Goal: Task Accomplishment & Management: Manage account settings

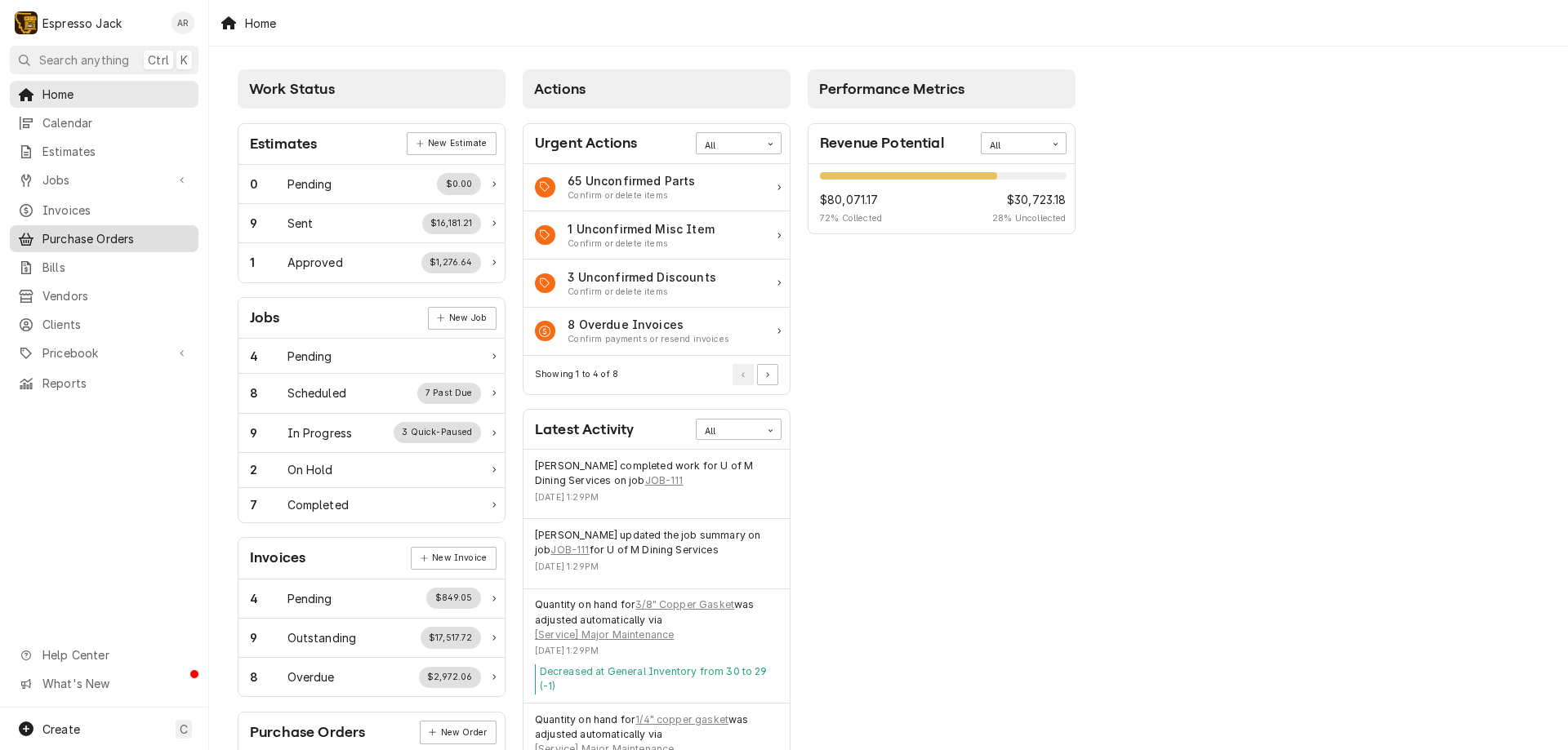
click at [119, 232] on span "Purchase Orders" at bounding box center [116, 239] width 147 height 17
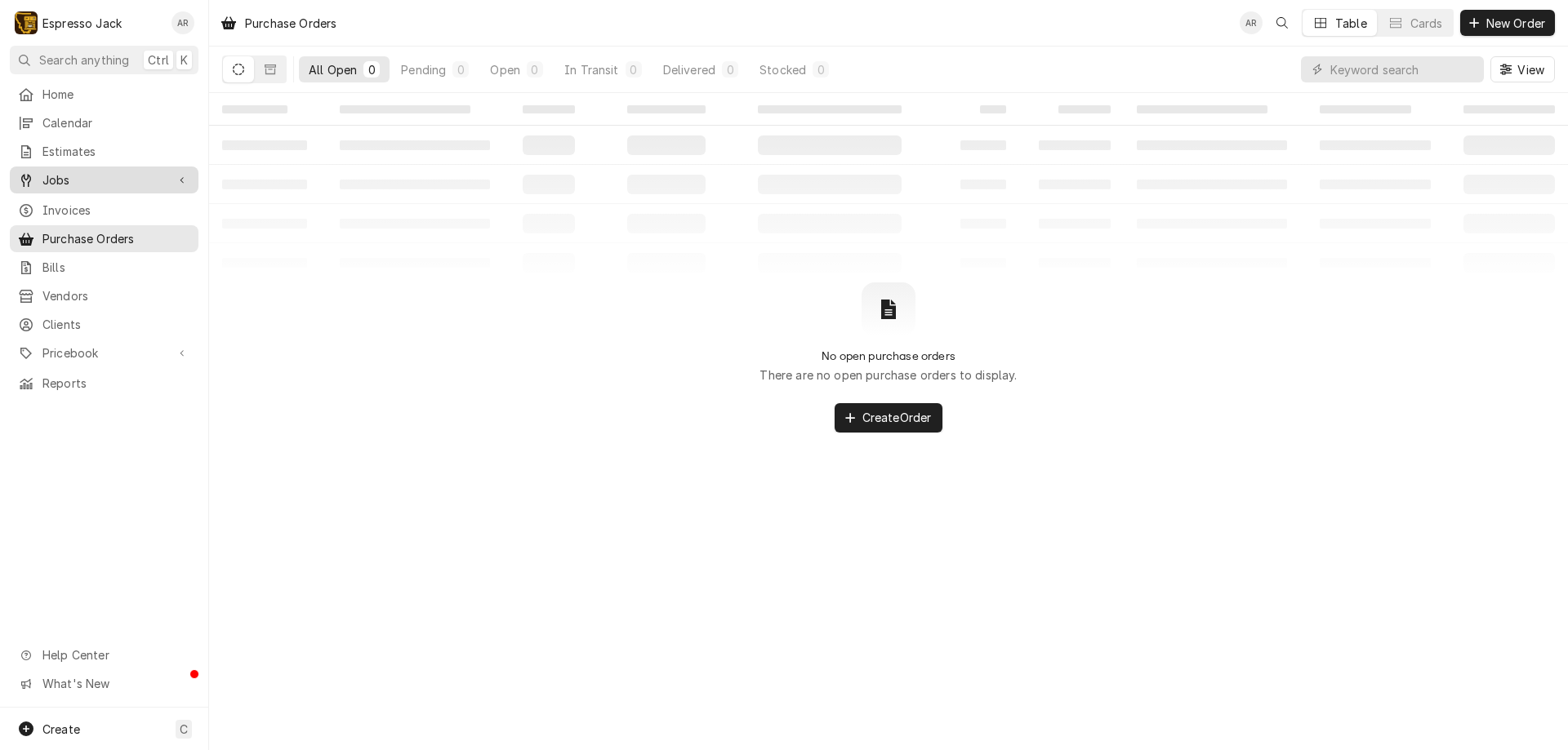
click at [118, 179] on span "Jobs" at bounding box center [105, 179] width 124 height 17
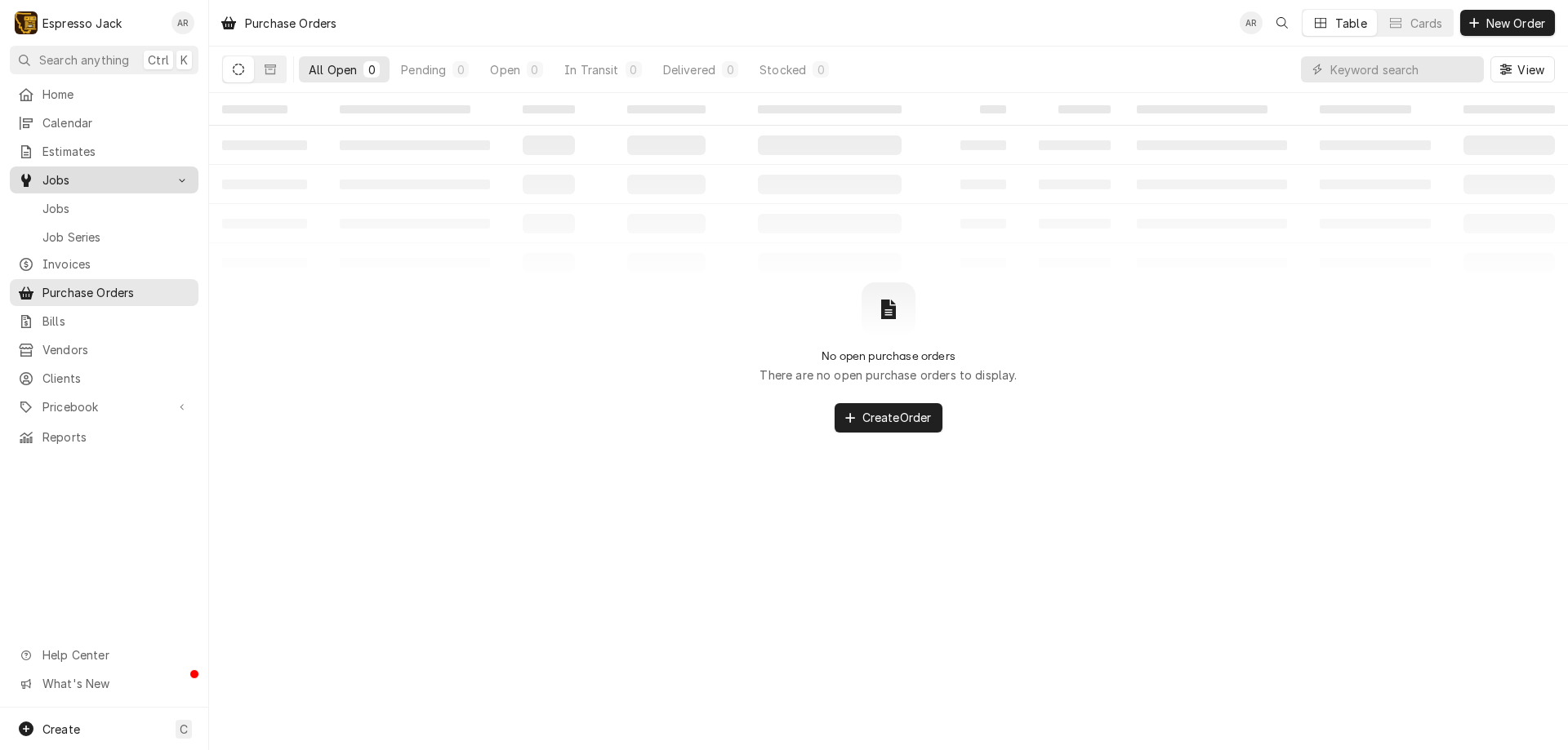
click at [118, 179] on span "Jobs" at bounding box center [105, 179] width 124 height 17
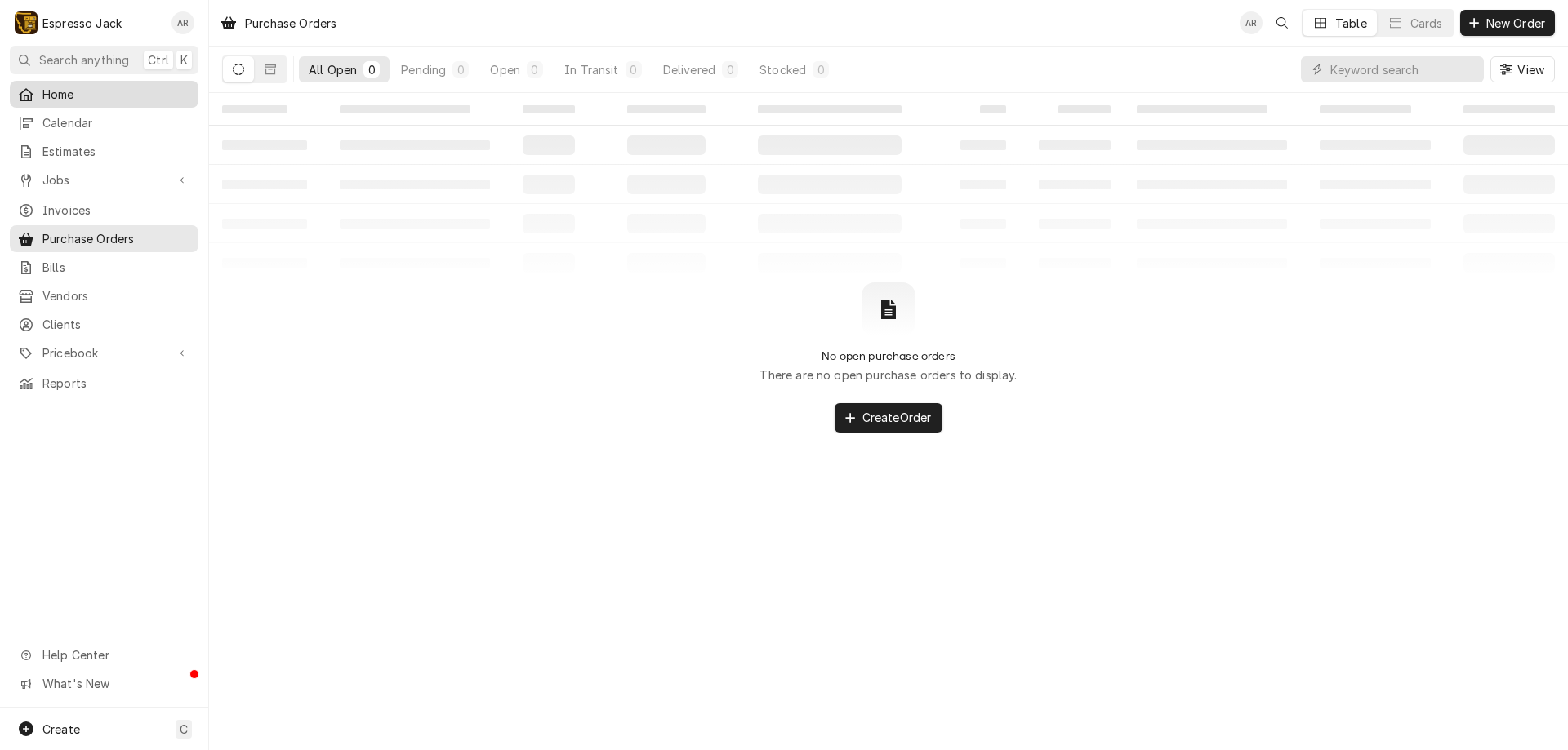
click at [88, 98] on span "Home" at bounding box center [116, 94] width 147 height 17
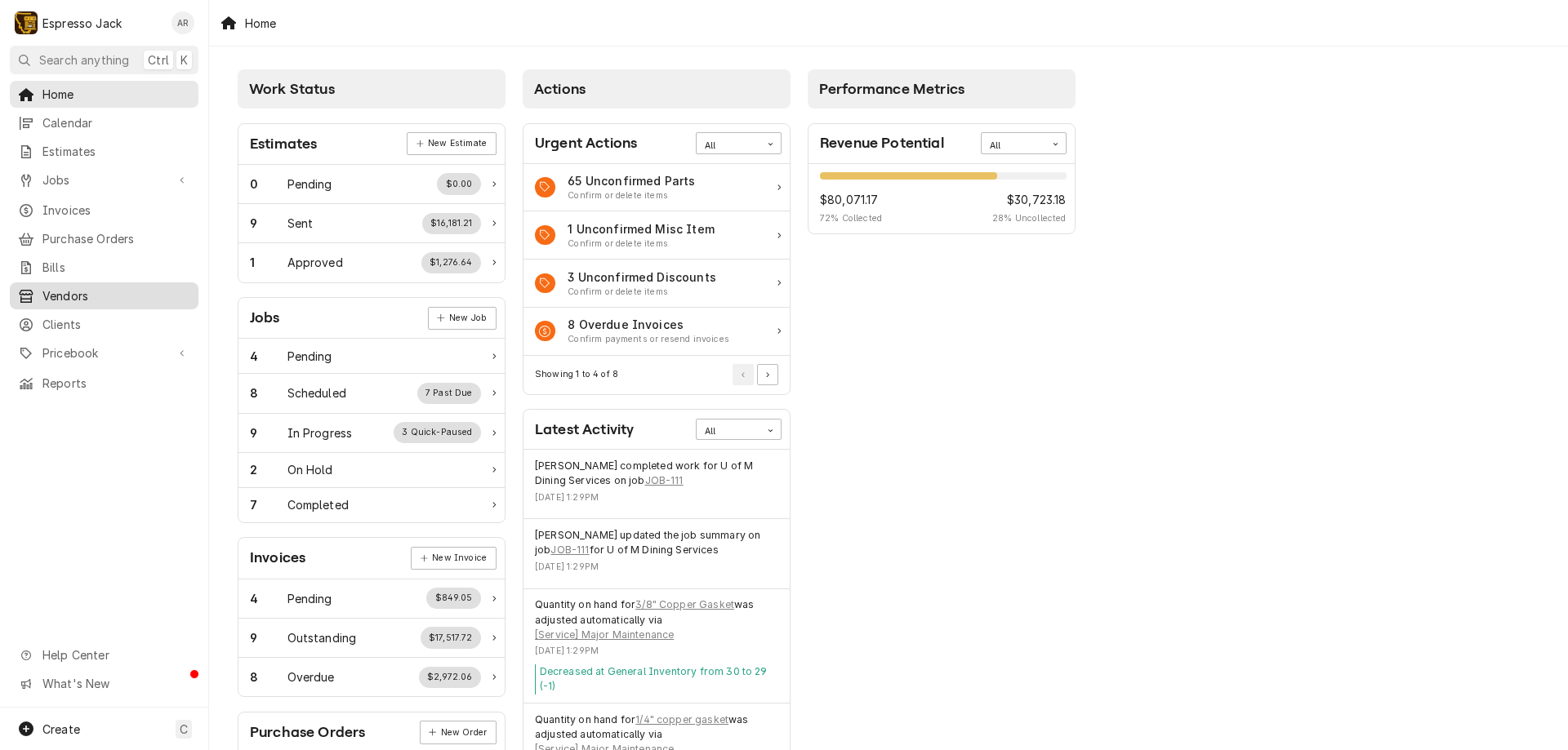
click at [88, 299] on link "Vendors" at bounding box center [104, 296] width 189 height 27
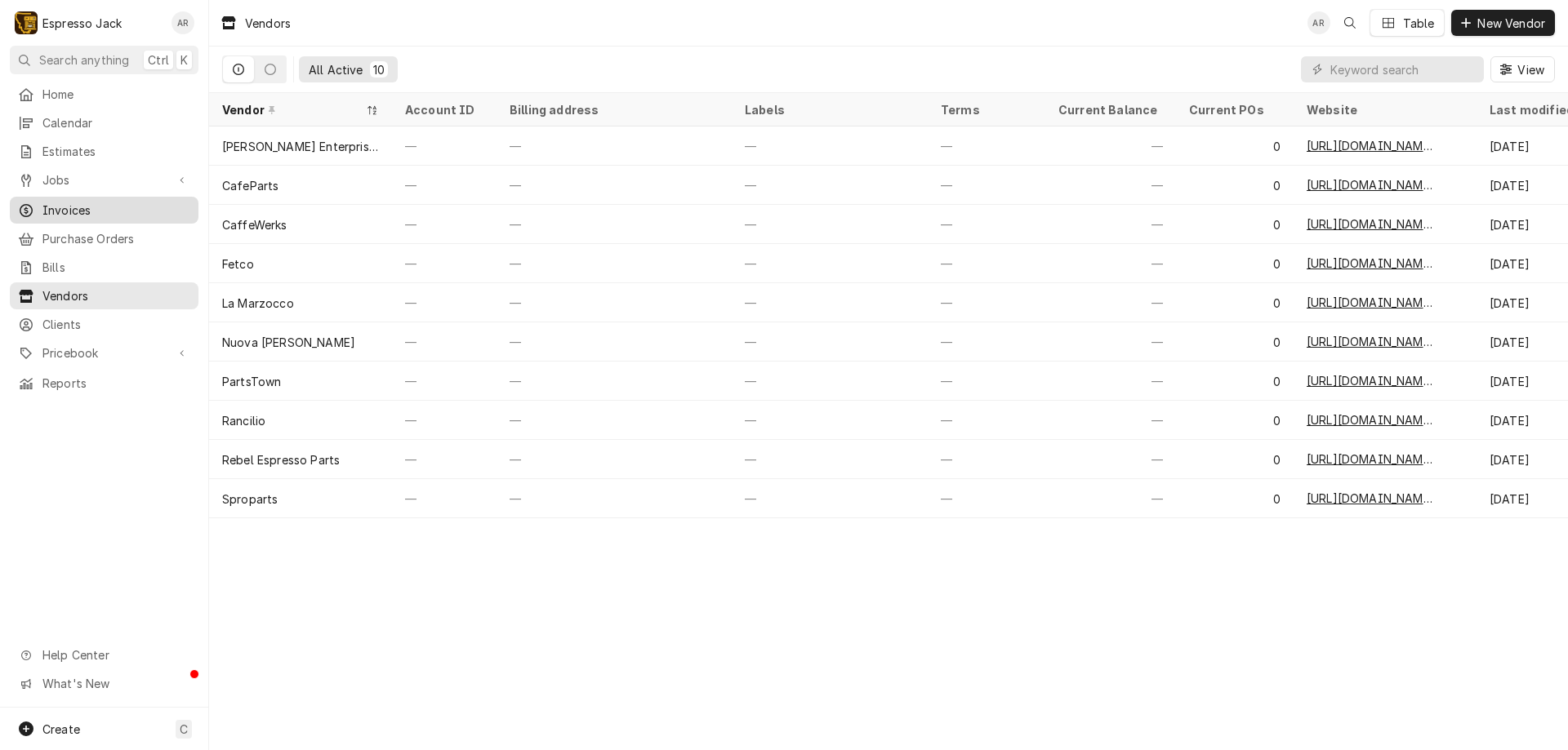
click at [86, 203] on span "Invoices" at bounding box center [116, 210] width 147 height 17
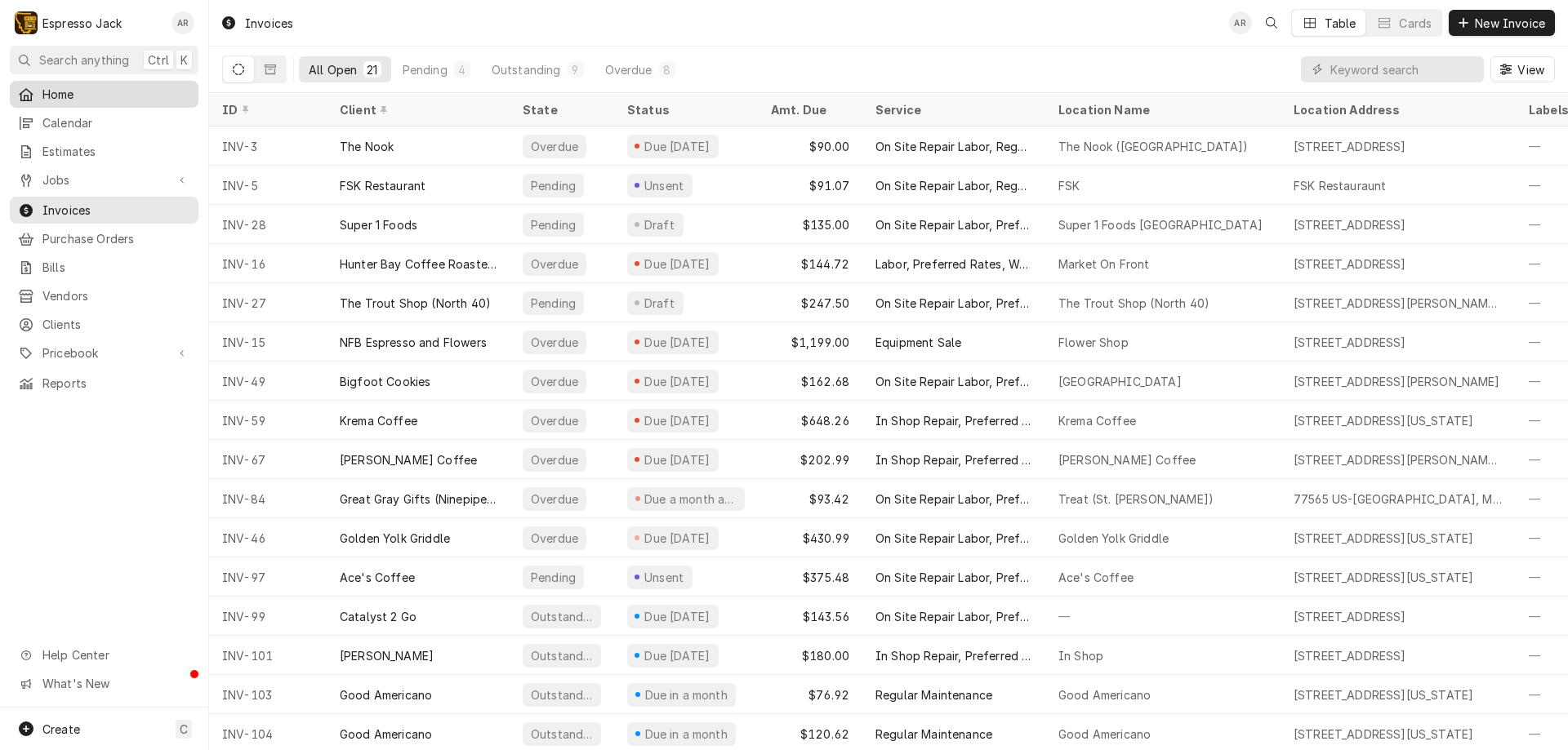
click at [96, 93] on span "Home" at bounding box center [116, 94] width 147 height 17
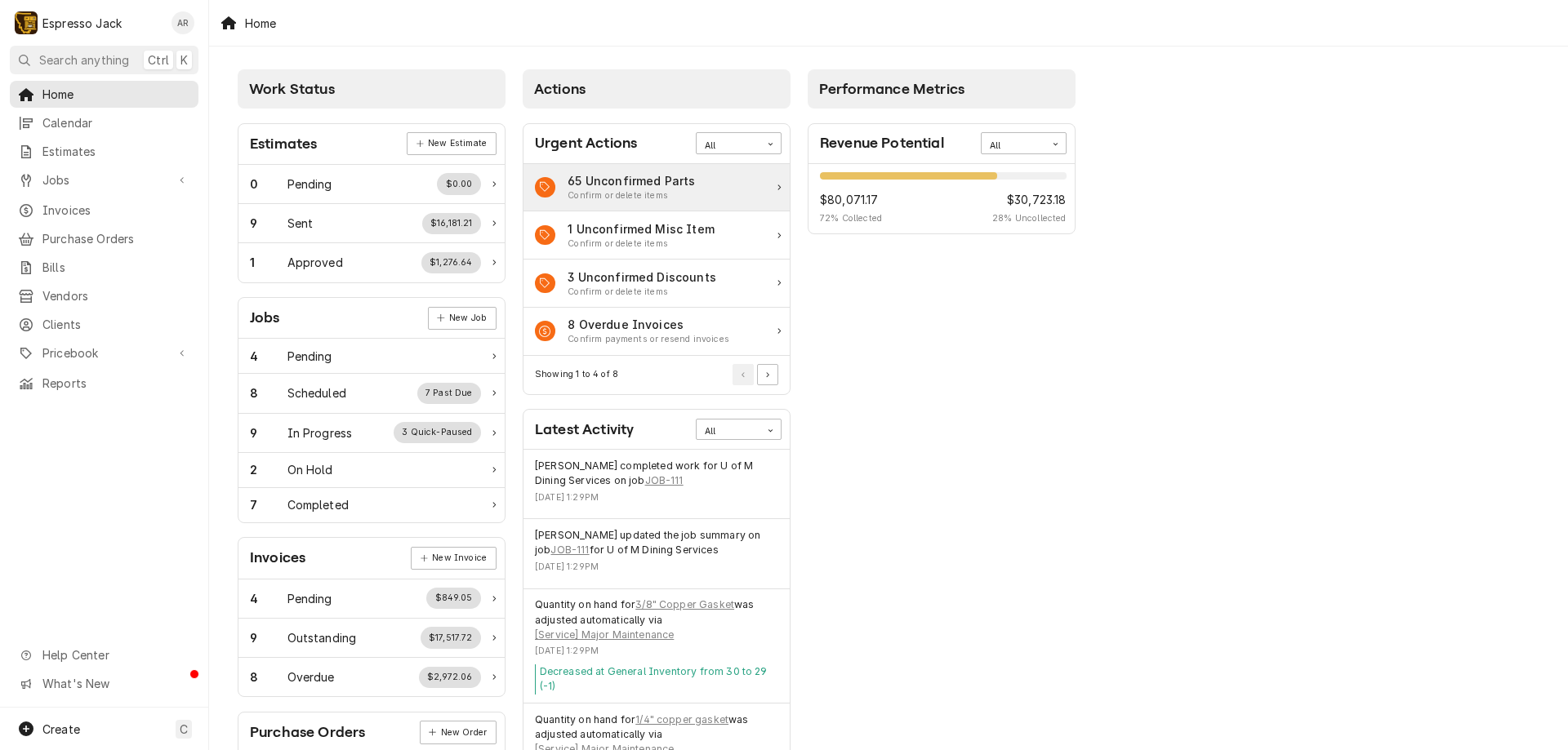
click at [636, 195] on div "Confirm or delete items" at bounding box center [631, 196] width 128 height 13
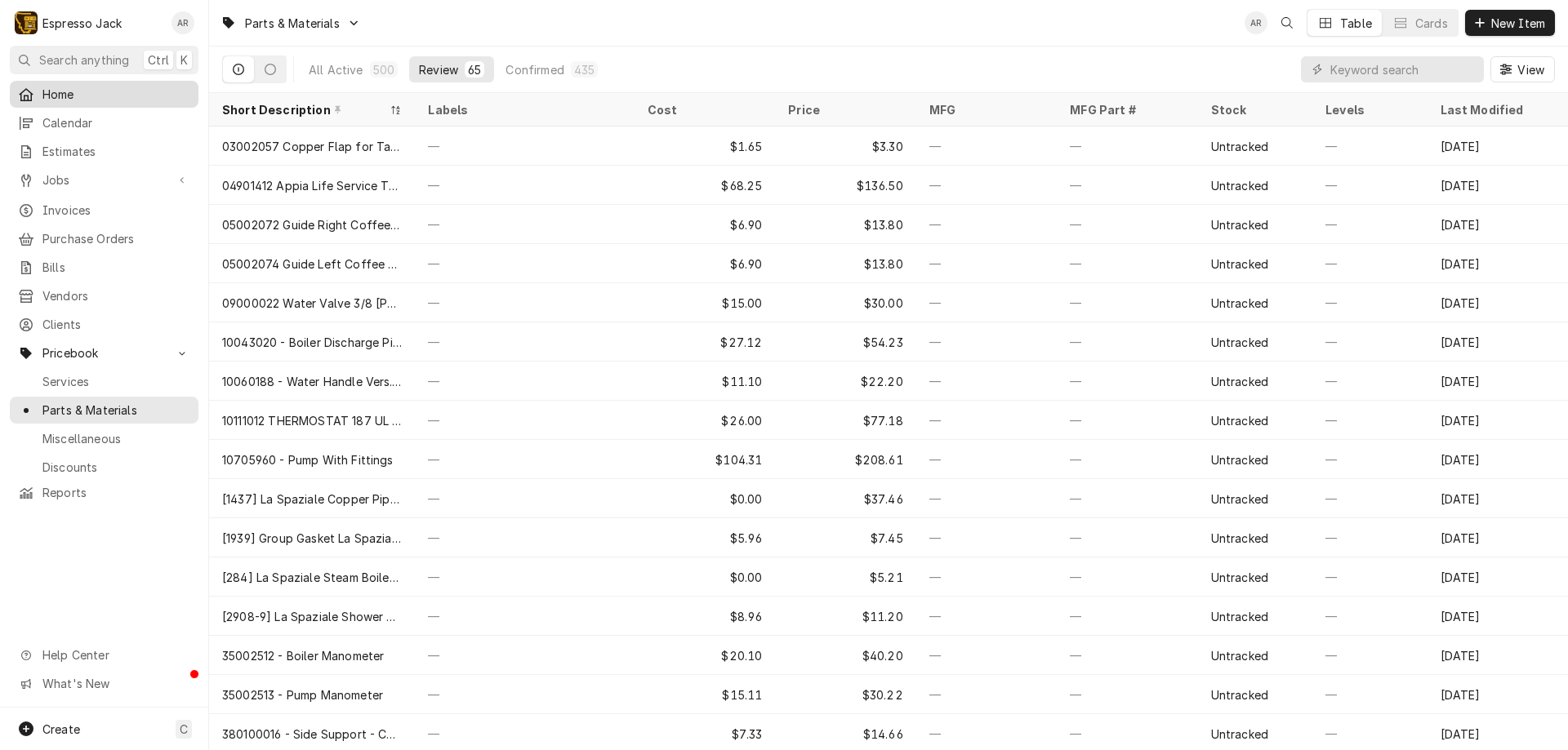
click at [65, 84] on div "Home" at bounding box center [104, 94] width 182 height 21
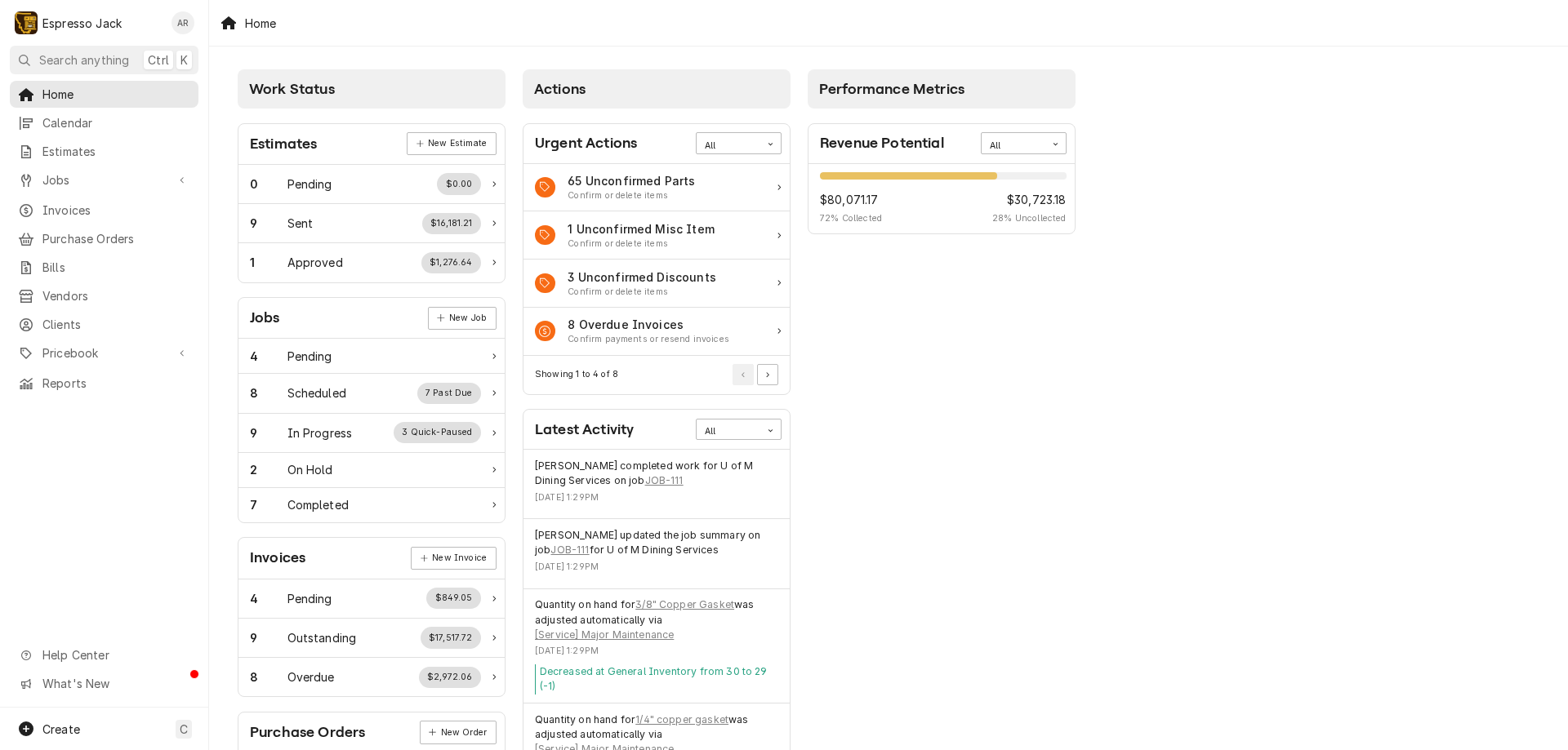
drag, startPoint x: 0, startPoint y: 0, endPoint x: 458, endPoint y: 29, distance: 458.9
click at [458, 29] on div "E Espresso Jack AR Search anything Ctrl K Home Calendar Estimates Jobs Jobs Job…" at bounding box center [784, 375] width 1568 height 750
click at [140, 344] on span "Pricebook" at bounding box center [105, 352] width 124 height 17
click at [104, 402] on span "Parts & Materials" at bounding box center [116, 410] width 147 height 17
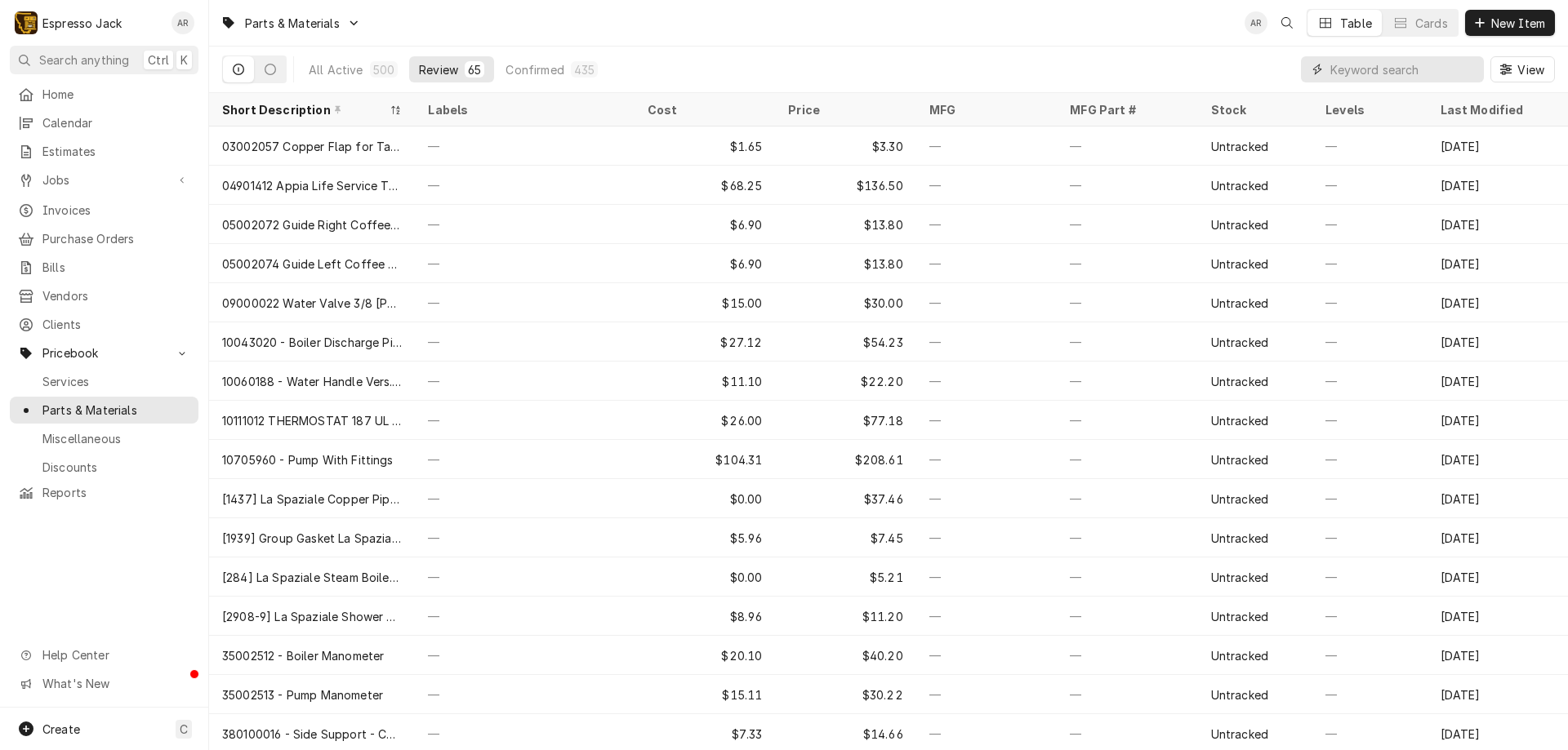
click at [1354, 74] on input "Dynamic Content Wrapper" at bounding box center [1402, 69] width 145 height 26
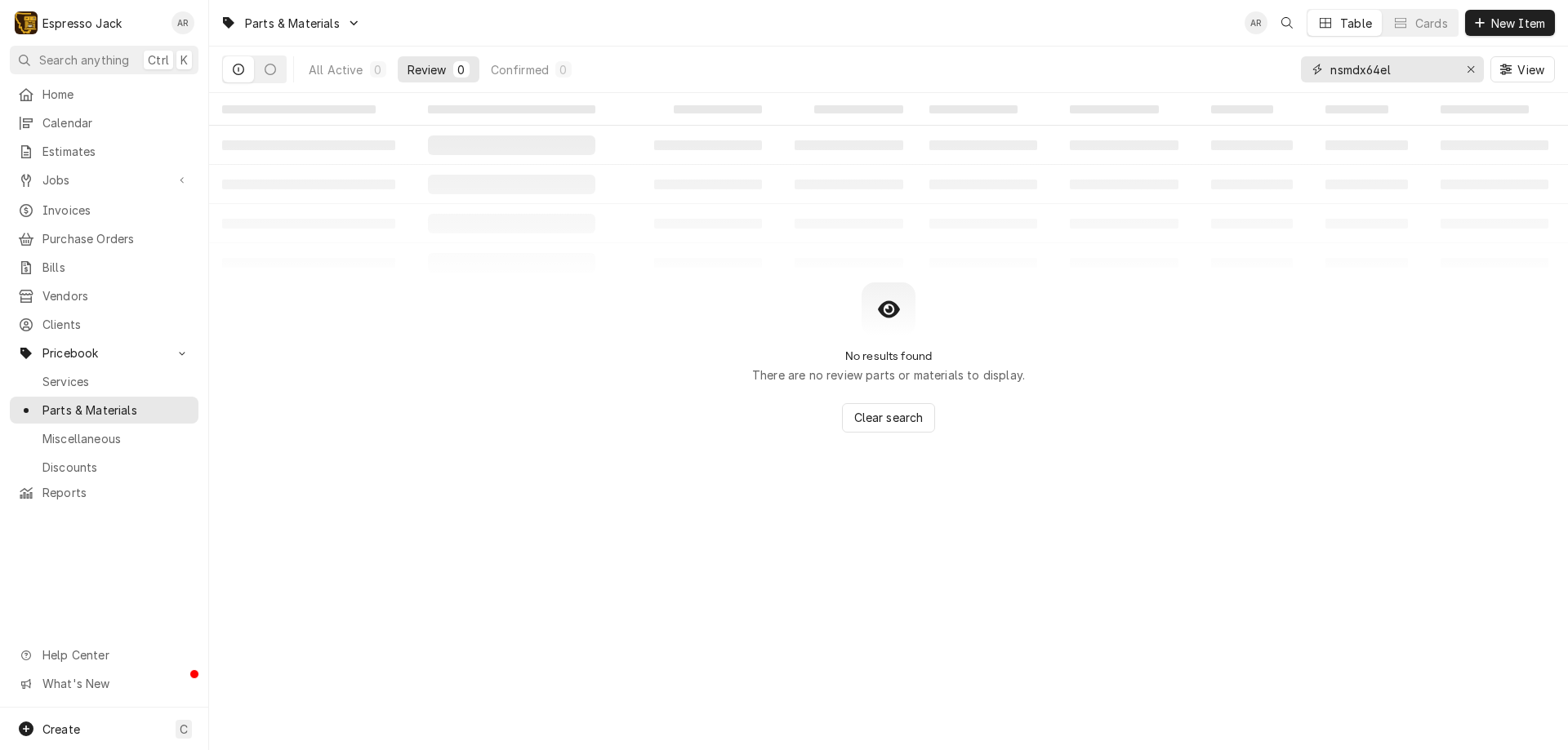
type input "nsmdx64el"
drag, startPoint x: 1407, startPoint y: 68, endPoint x: 1291, endPoint y: 64, distance: 116.1
click at [1291, 64] on div "All Active 0 Review 0 Confirmed 0 nsmdx64el View" at bounding box center [889, 70] width 1332 height 46
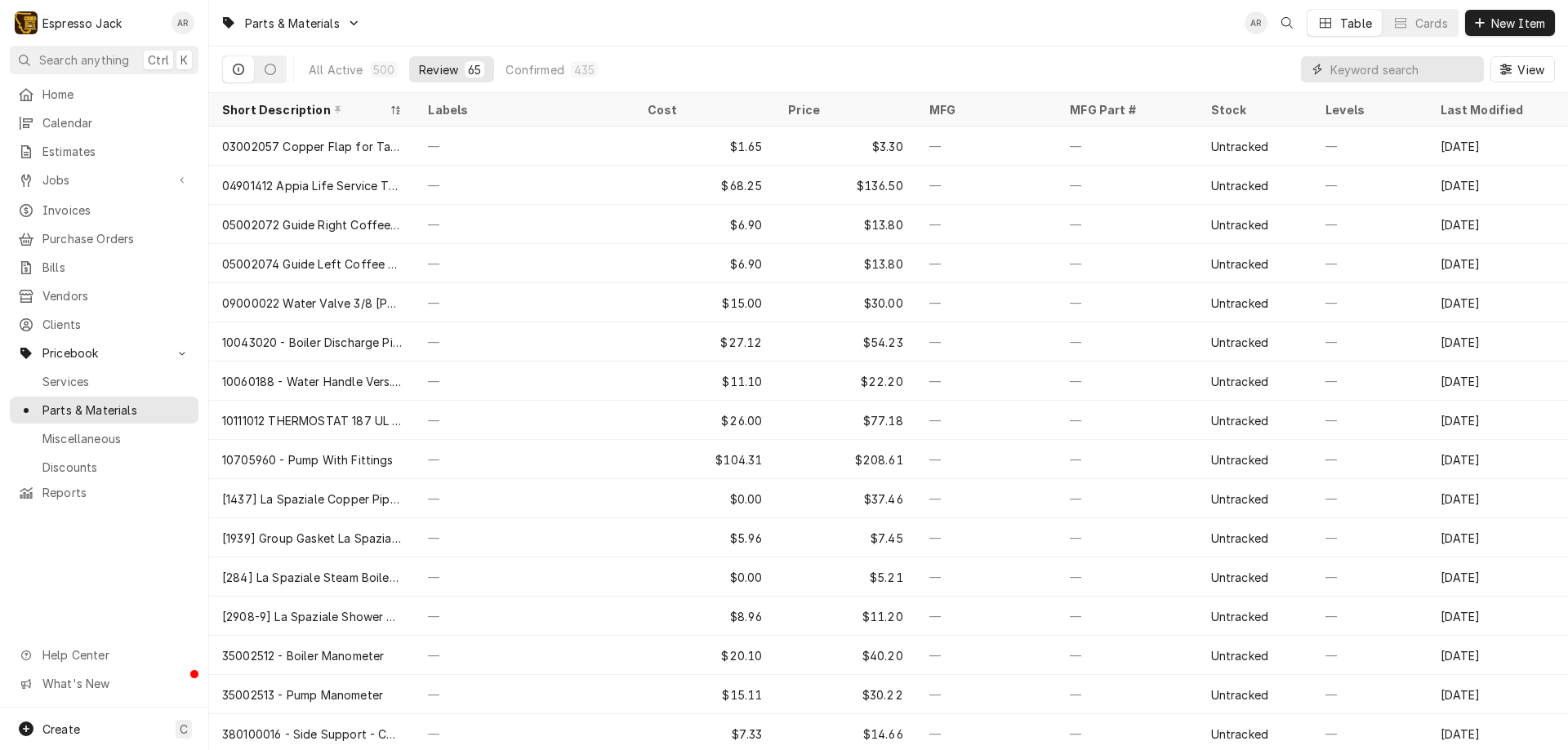
paste input "Nuova [PERSON_NAME]"
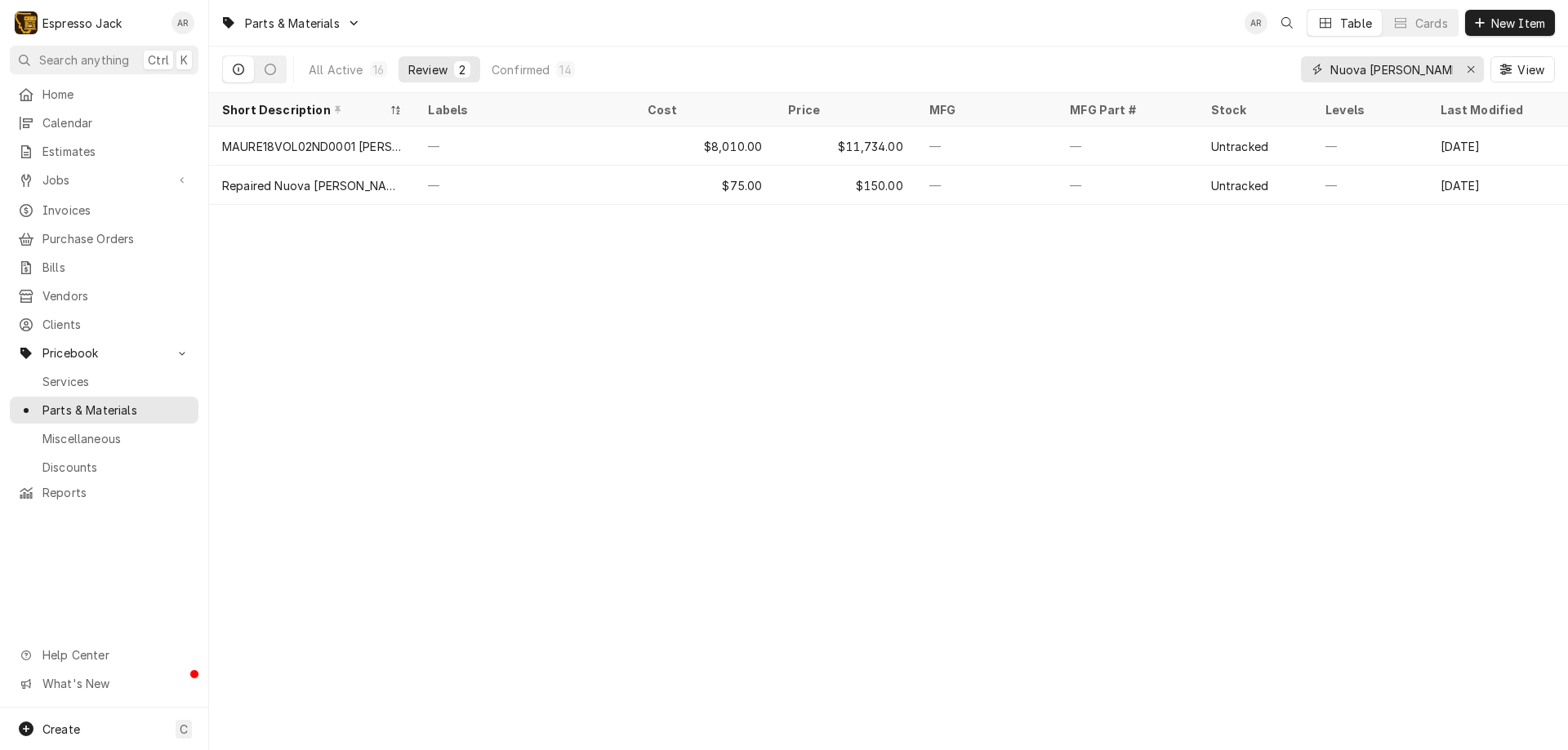
drag, startPoint x: 1430, startPoint y: 69, endPoint x: 1370, endPoint y: 67, distance: 60.0
click at [1371, 67] on input "Nuova Simonelli" at bounding box center [1391, 69] width 123 height 26
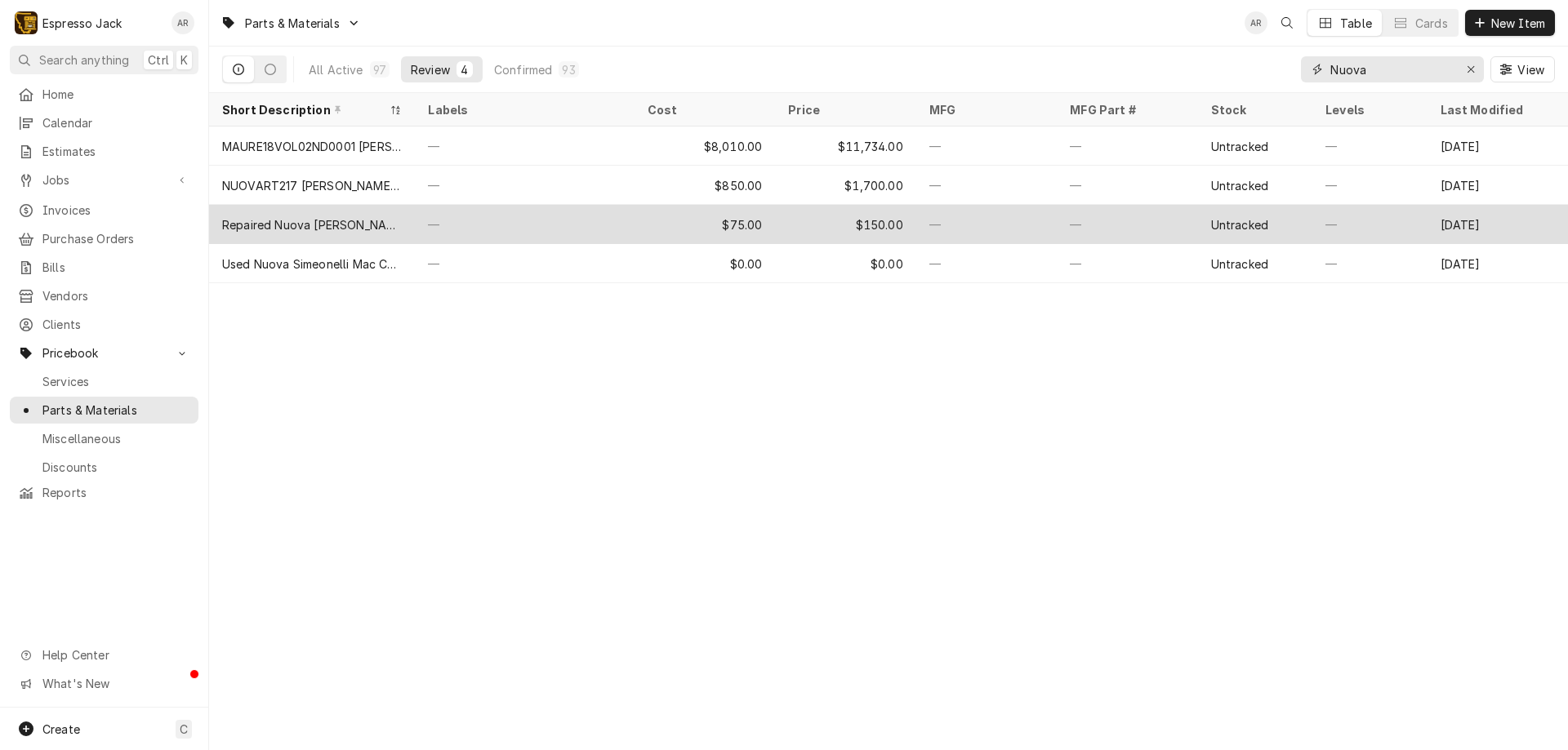
type input "Nuova"
click at [476, 223] on div "—" at bounding box center [525, 225] width 219 height 40
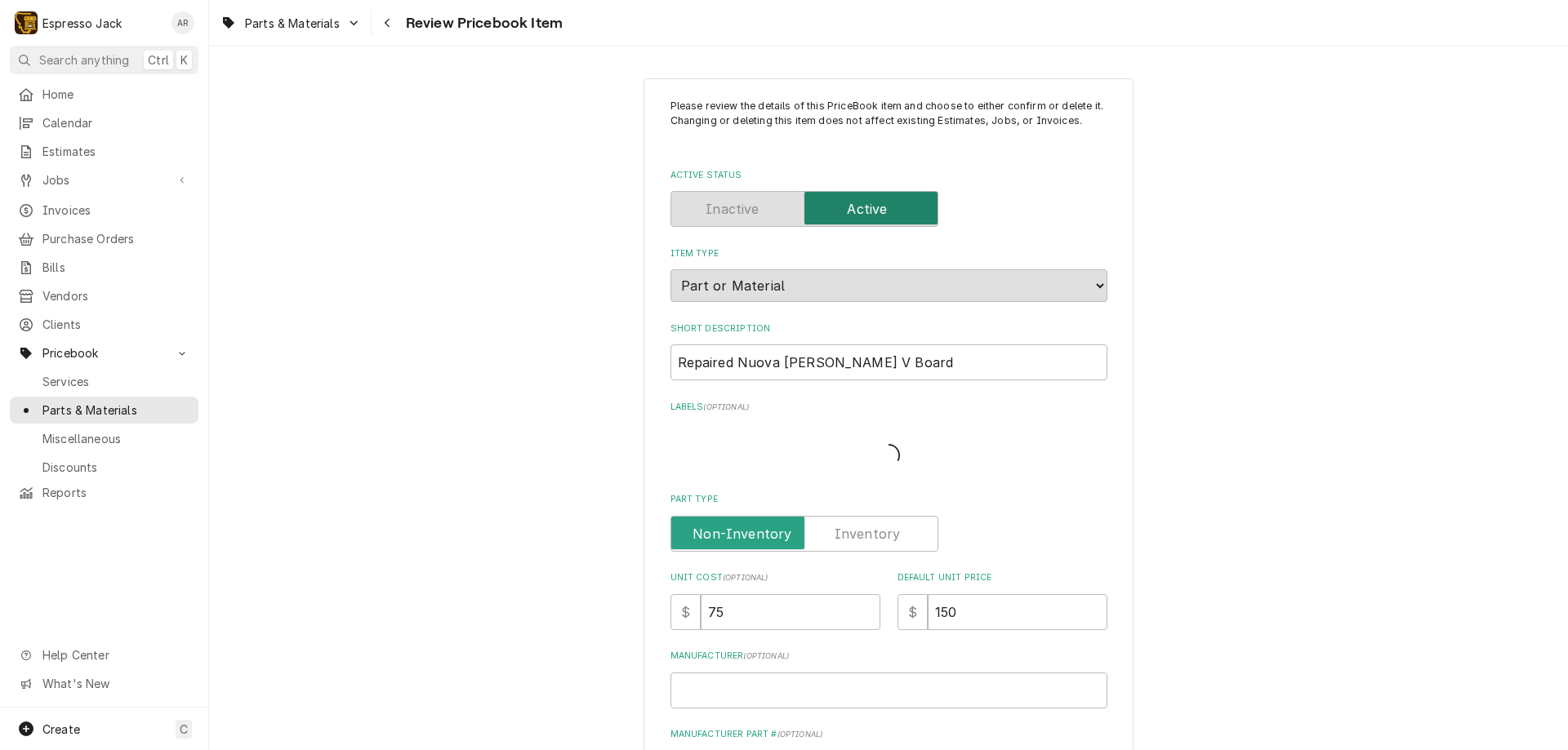
type textarea "x"
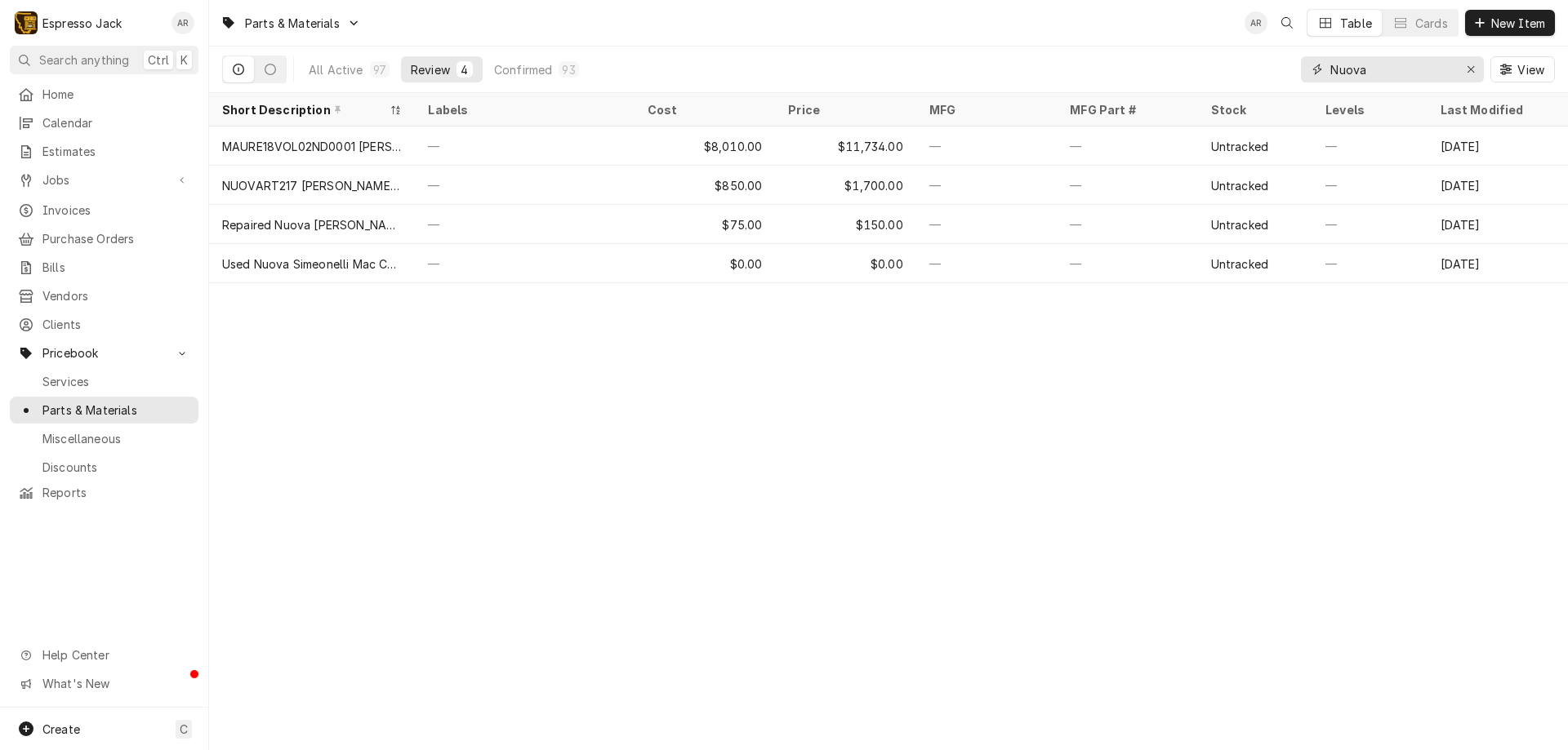
drag, startPoint x: 1384, startPoint y: 71, endPoint x: 1247, endPoint y: 36, distance: 141.4
click at [1247, 36] on div "Parts & Materials AR Table Cards New Item All Active 97 Review 4 Confirmed 93 N…" at bounding box center [889, 46] width 1359 height 93
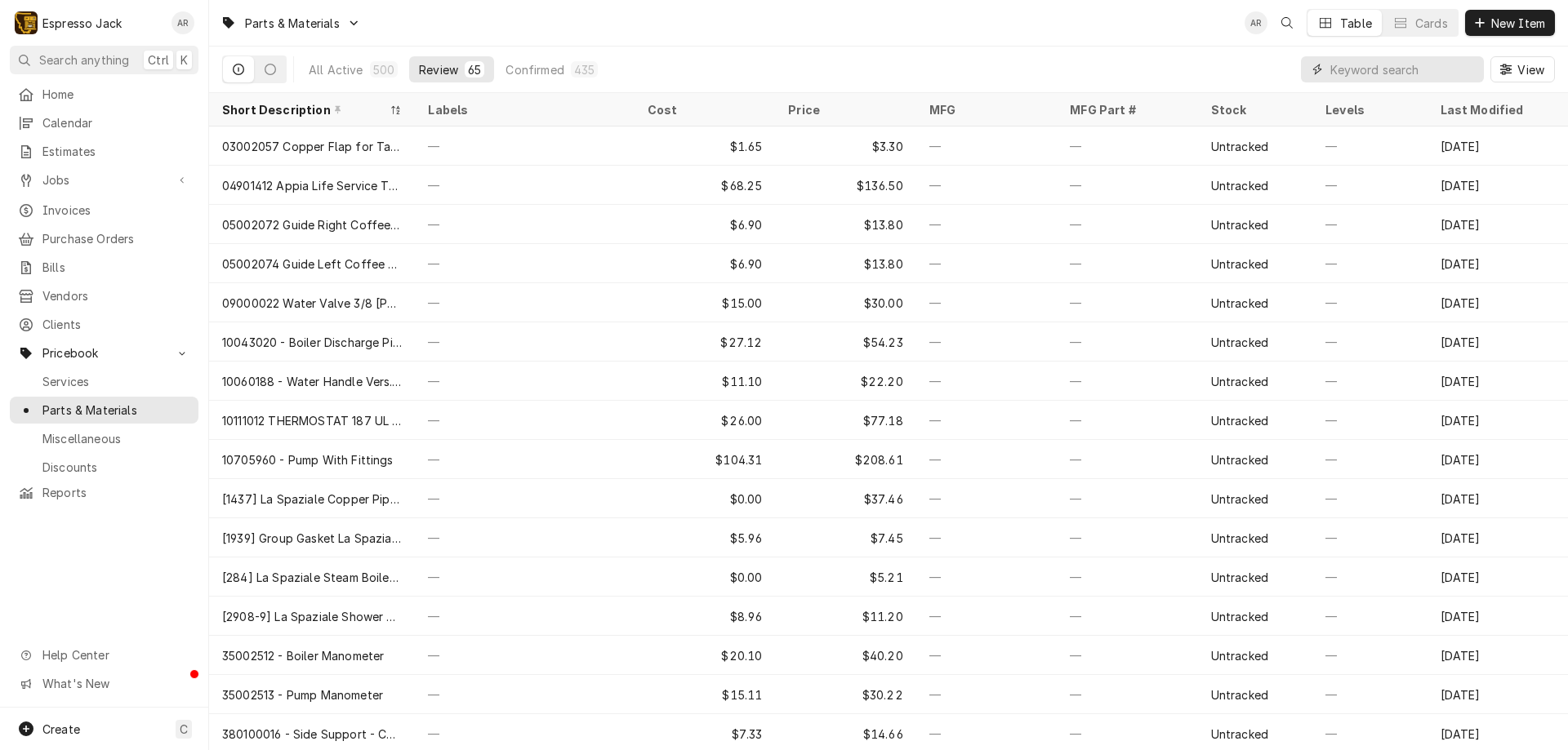
paste input "Nuova Simonelli"
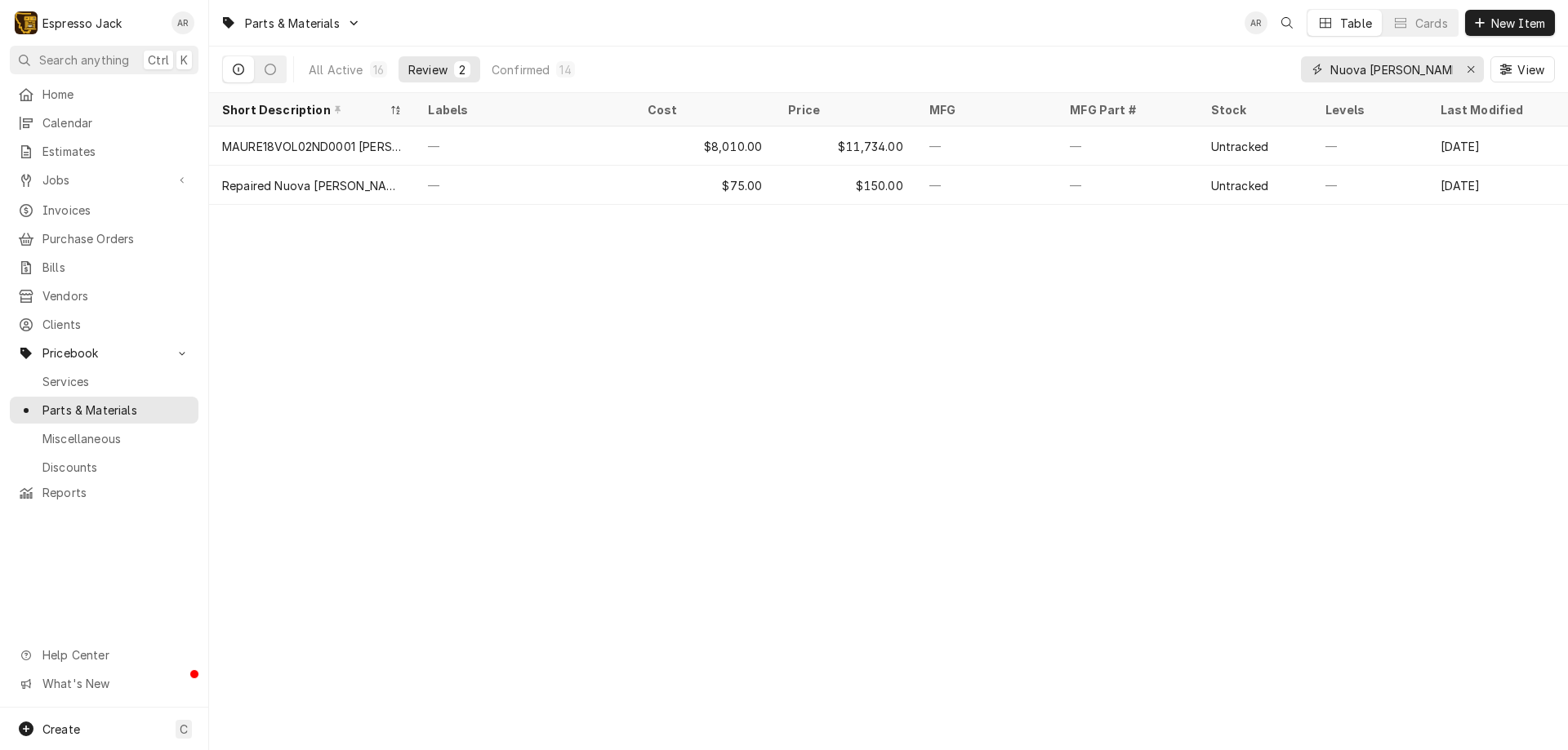
drag, startPoint x: 1371, startPoint y: 67, endPoint x: 1295, endPoint y: 68, distance: 76.0
click at [1295, 68] on div "All Active 16 Review 2 Confirmed 14 Nuova Simonelli View" at bounding box center [889, 70] width 1332 height 46
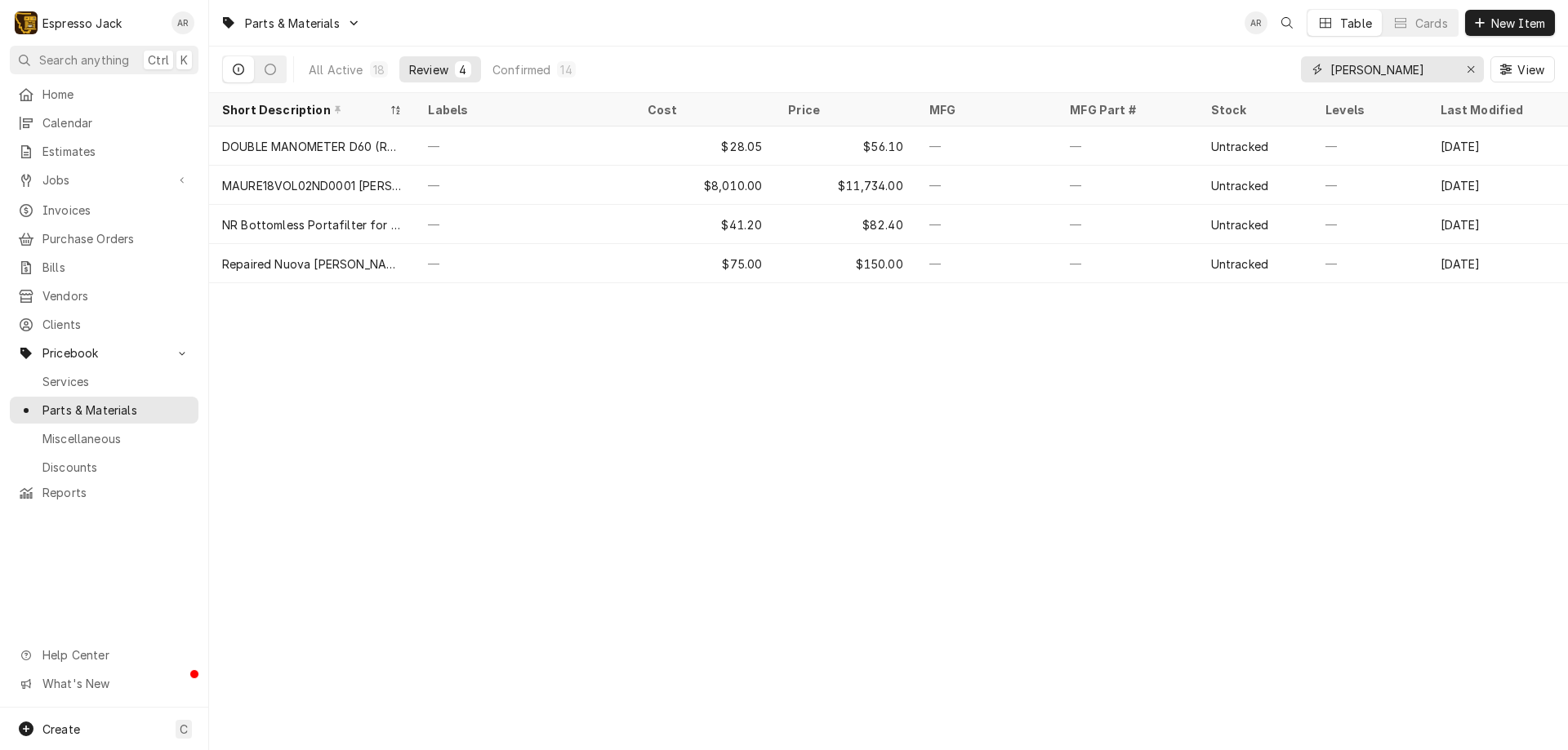
drag, startPoint x: 1403, startPoint y: 68, endPoint x: 1208, endPoint y: 63, distance: 195.1
click at [1208, 63] on div "All Active 18 Review 4 Confirmed 14 Simonelli View" at bounding box center [889, 70] width 1332 height 46
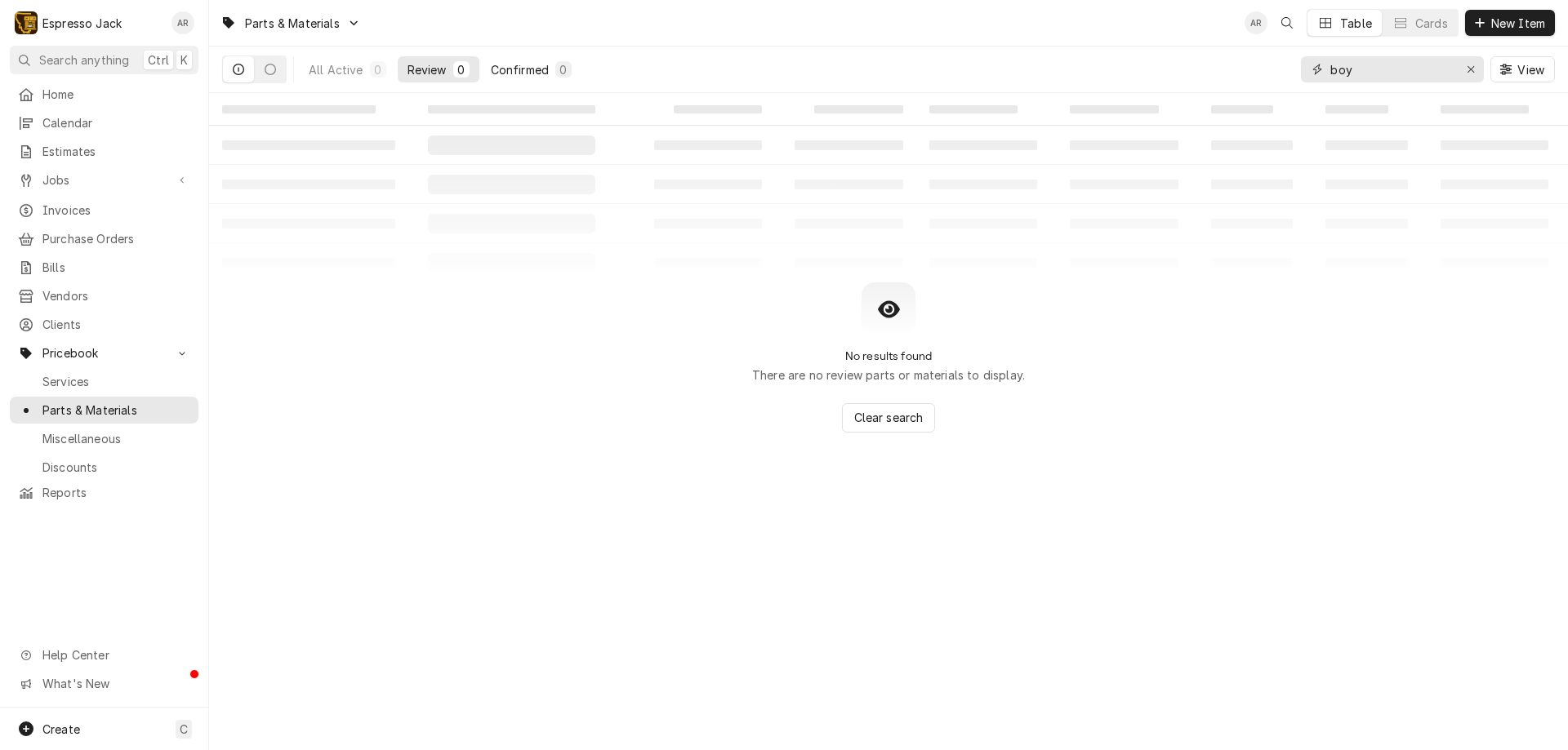
type input "boy"
click at [510, 64] on div "Confirmed" at bounding box center [520, 69] width 58 height 17
click at [420, 68] on div "Review" at bounding box center [427, 69] width 40 height 17
click at [355, 67] on div "All Active" at bounding box center [336, 69] width 54 height 17
drag, startPoint x: 1384, startPoint y: 81, endPoint x: 1269, endPoint y: 63, distance: 116.4
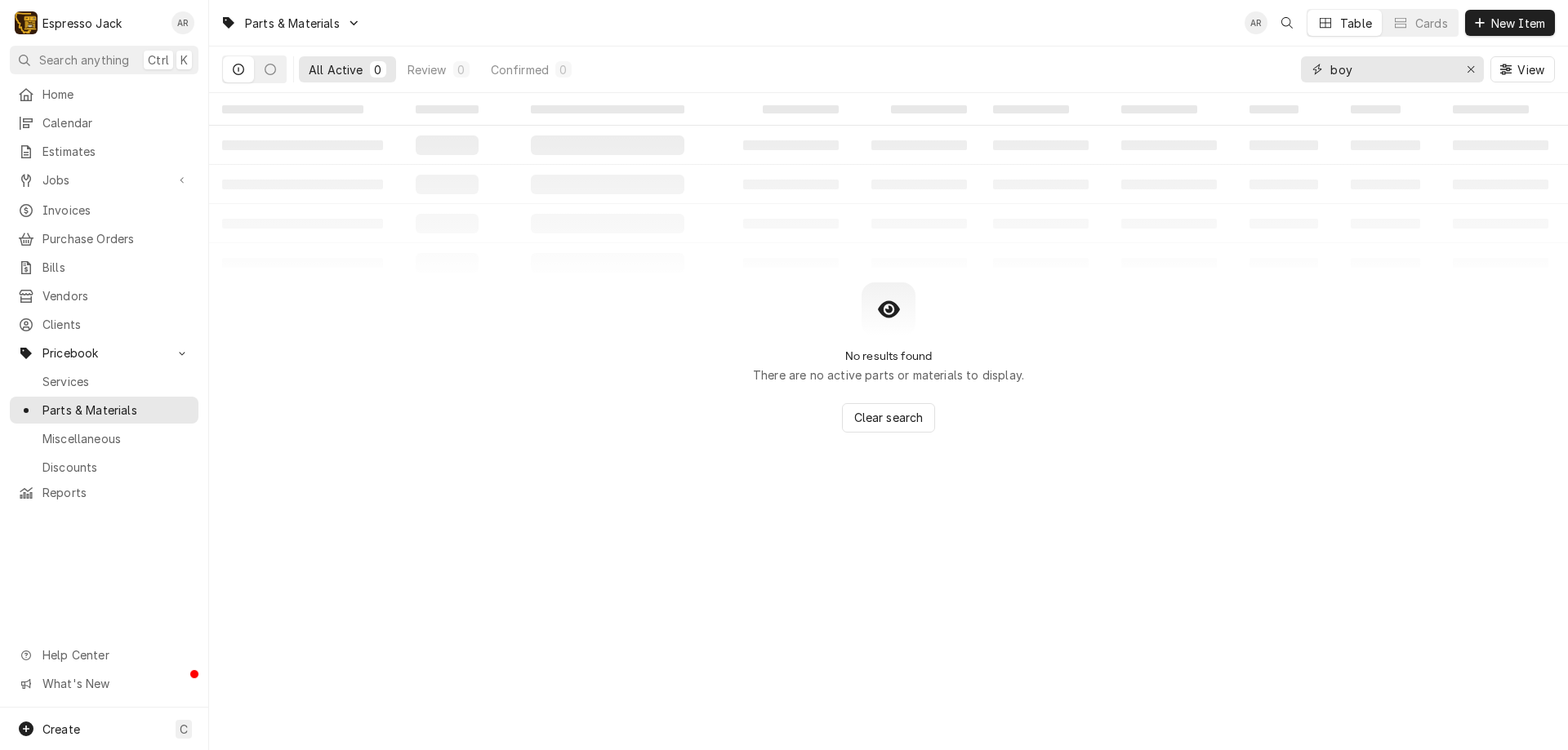
click at [1269, 63] on div "All Active 0 Review 0 Confirmed 0 boy View" at bounding box center [889, 70] width 1332 height 46
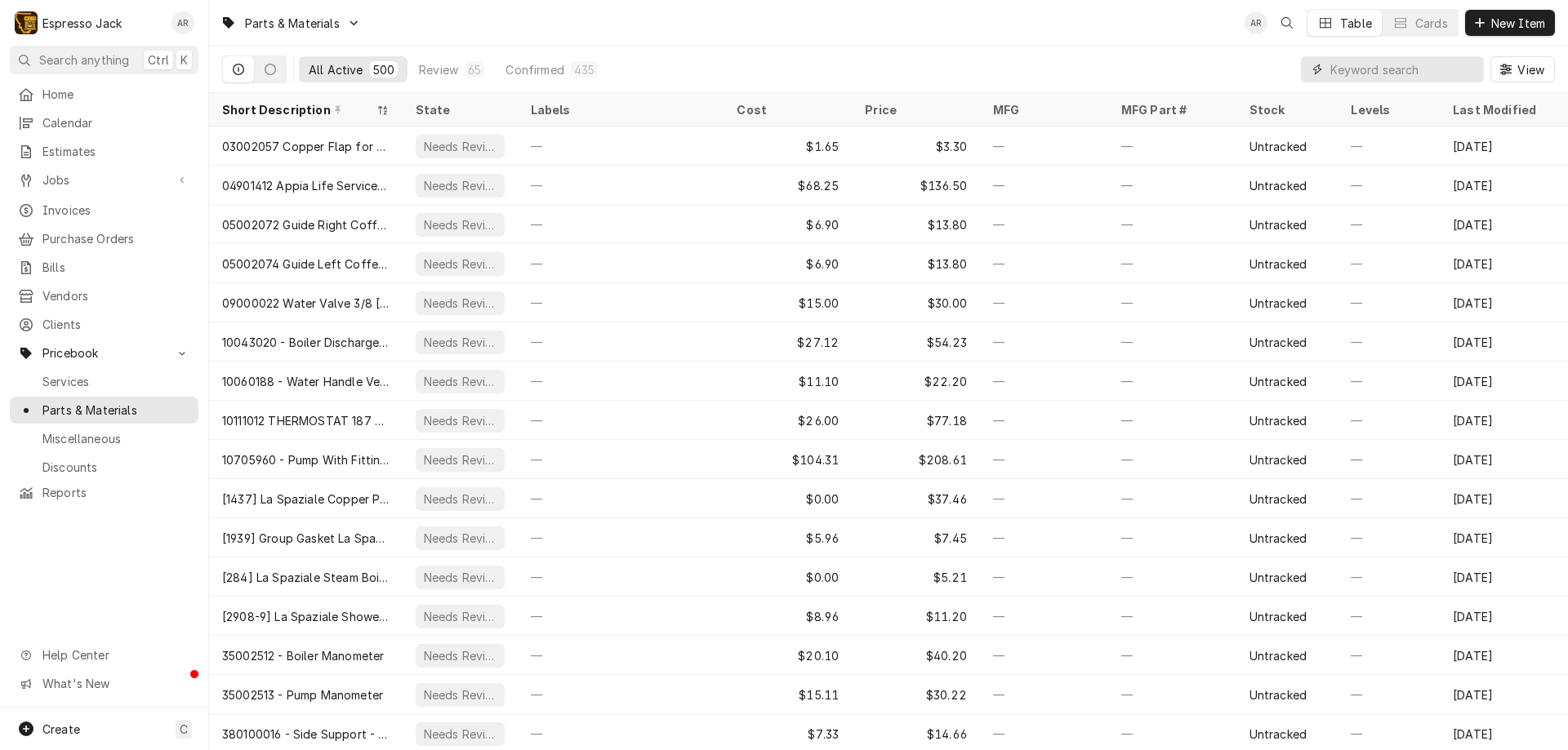
click at [1351, 68] on input "Dynamic Content Wrapper" at bounding box center [1402, 69] width 145 height 26
paste input "NSMDX64EL"
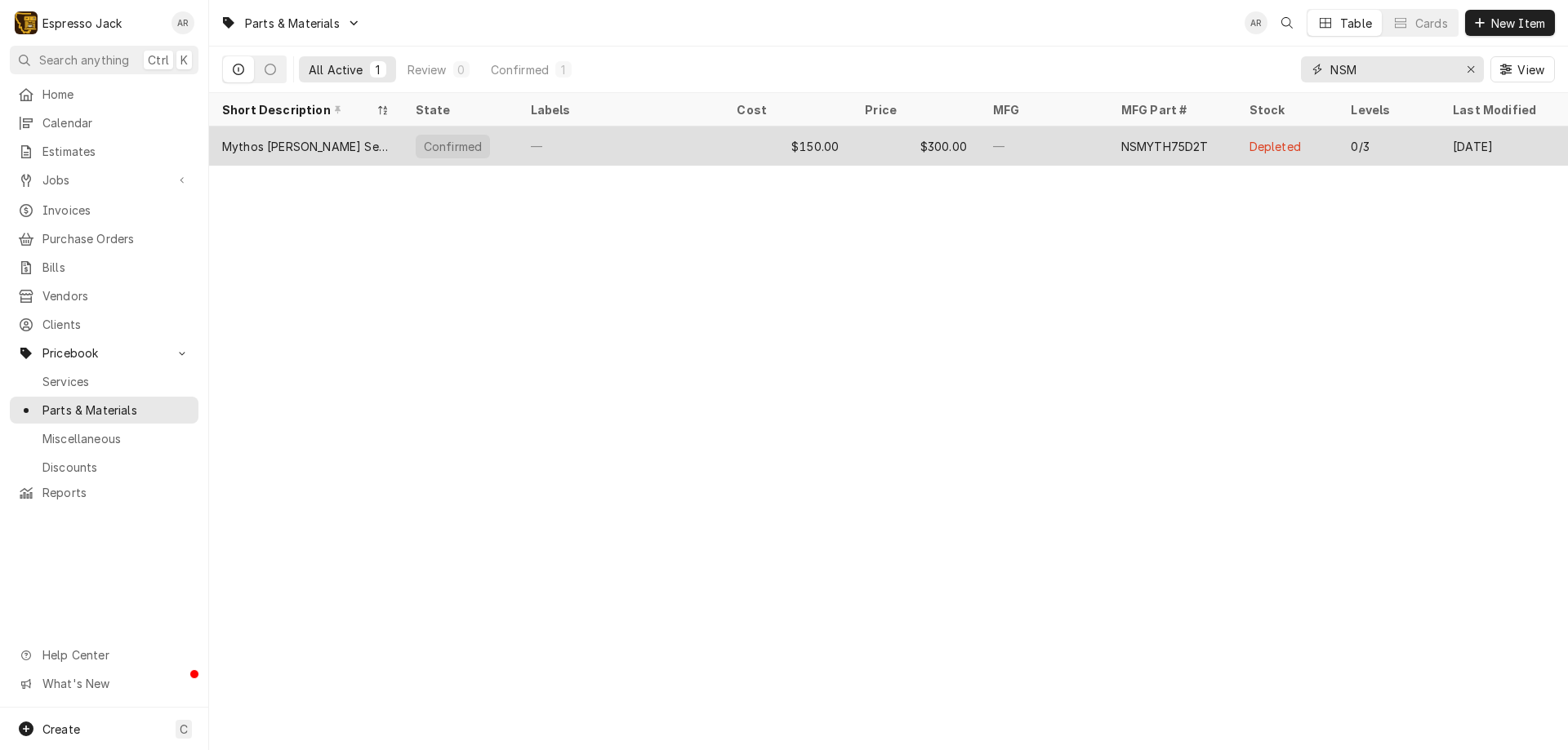
type input "NSM"
click at [396, 149] on div "Mythos Burr Set Ø75mm. D2 Tool steel. w/ Titanium Nitride coating." at bounding box center [306, 147] width 194 height 40
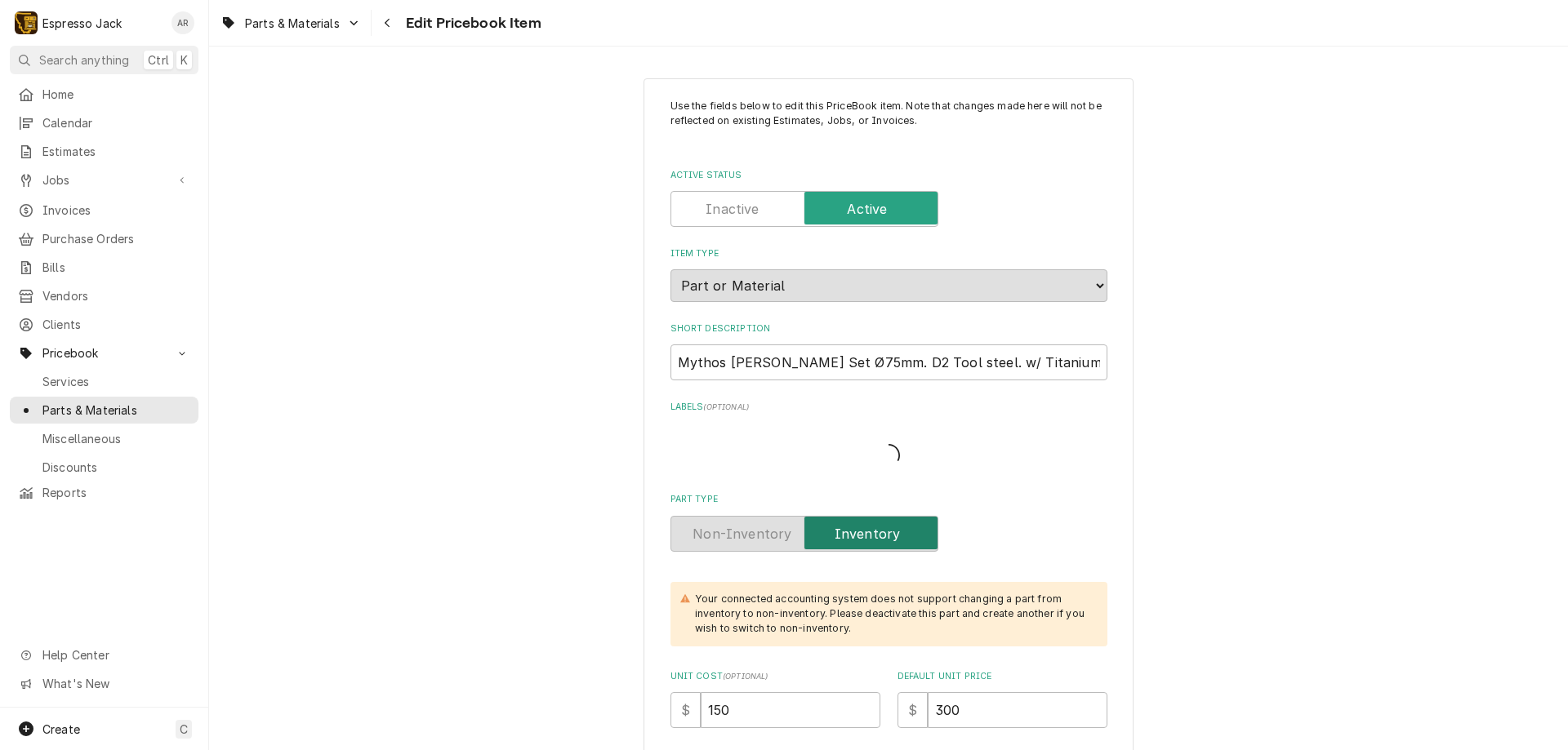
type textarea "x"
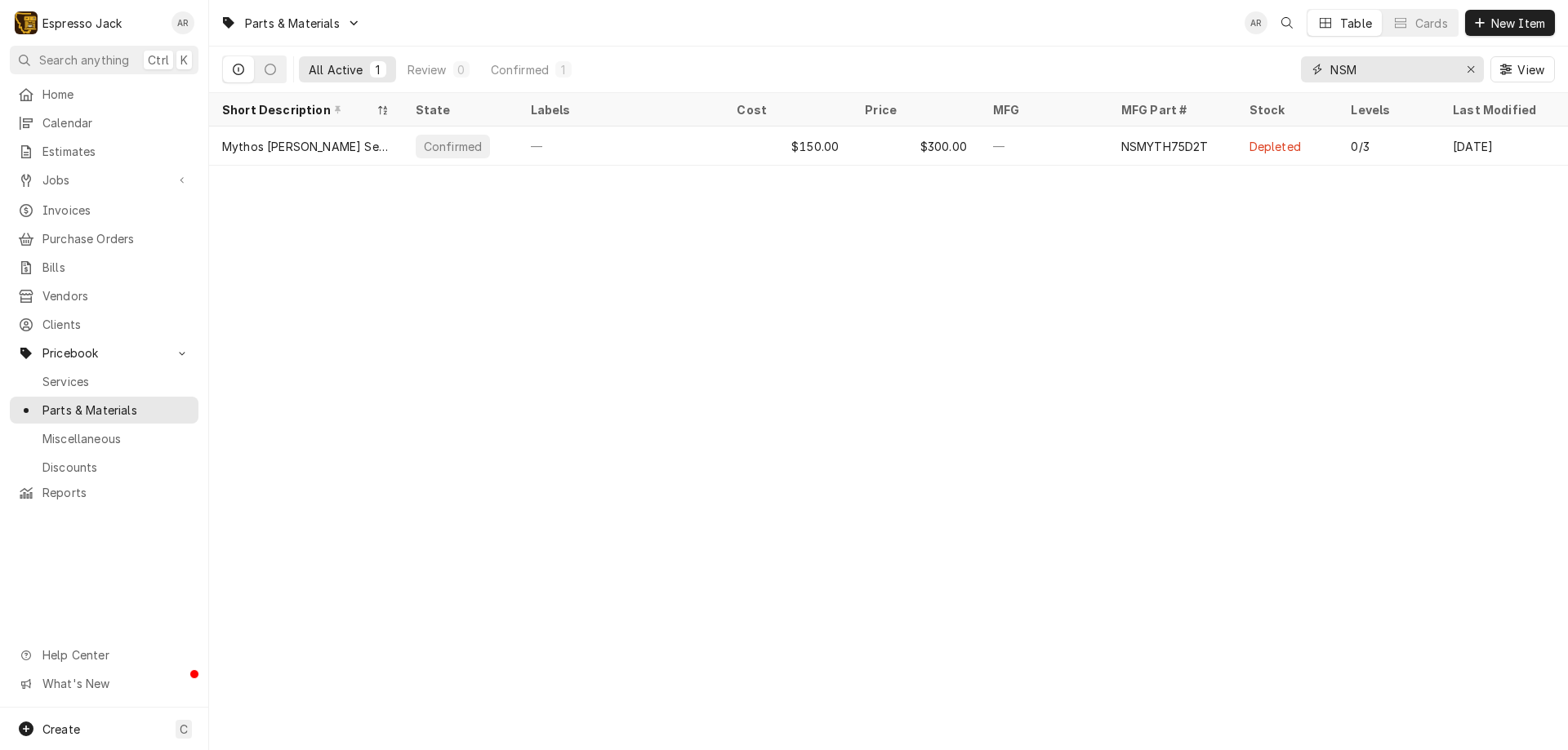
click at [1372, 74] on input "NSM" at bounding box center [1391, 69] width 123 height 26
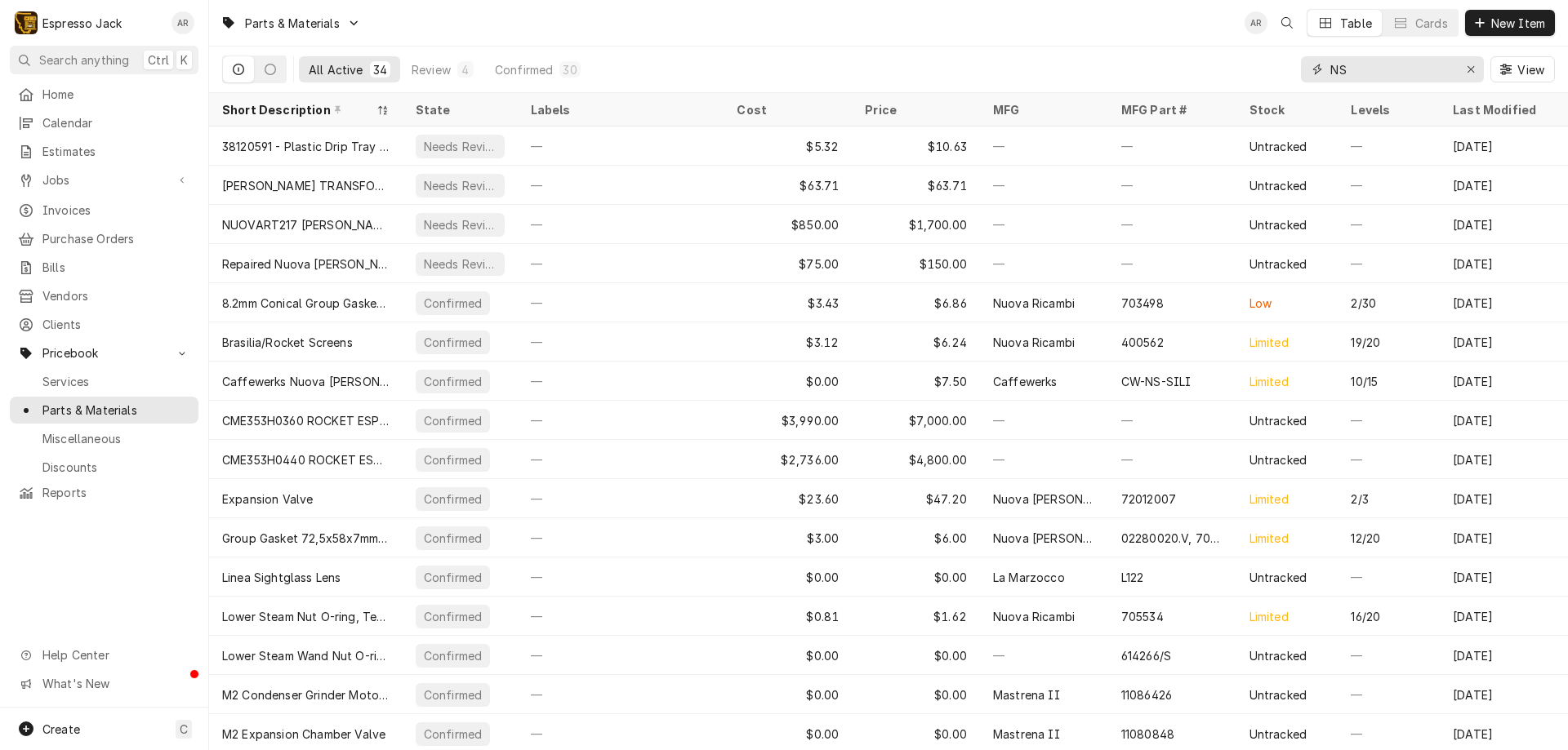
drag, startPoint x: 1366, startPoint y: 74, endPoint x: 1251, endPoint y: 46, distance: 118.4
click at [1299, 58] on div "All Active 34 Review 4 Confirmed 30 NS View" at bounding box center [889, 70] width 1332 height 46
click at [1267, 48] on div "All Active 34 Review 4 Confirmed 30 NS View" at bounding box center [889, 70] width 1332 height 46
drag, startPoint x: 1361, startPoint y: 63, endPoint x: 1290, endPoint y: 60, distance: 71.1
click at [1316, 59] on div "NS" at bounding box center [1392, 69] width 183 height 26
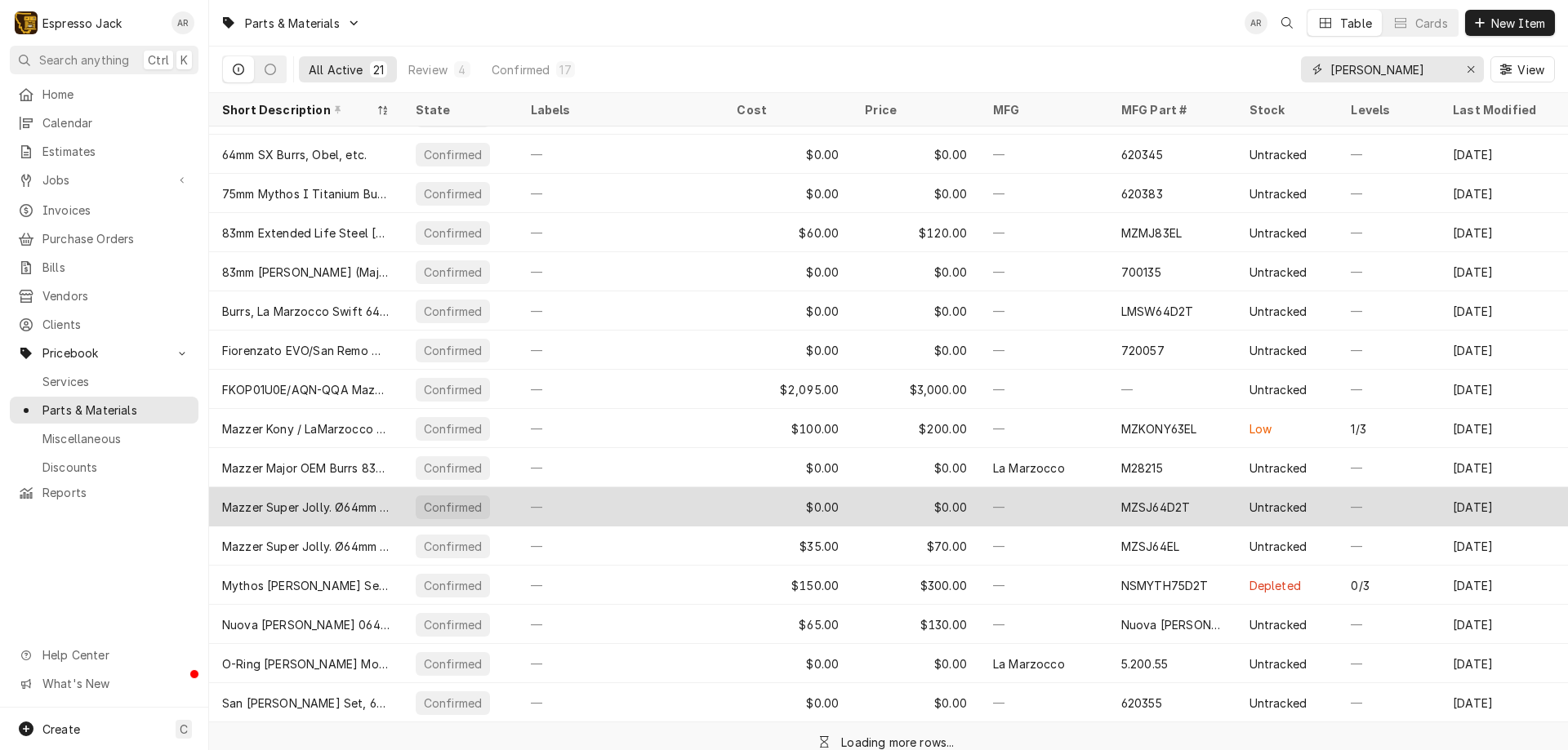
scroll to position [197, 0]
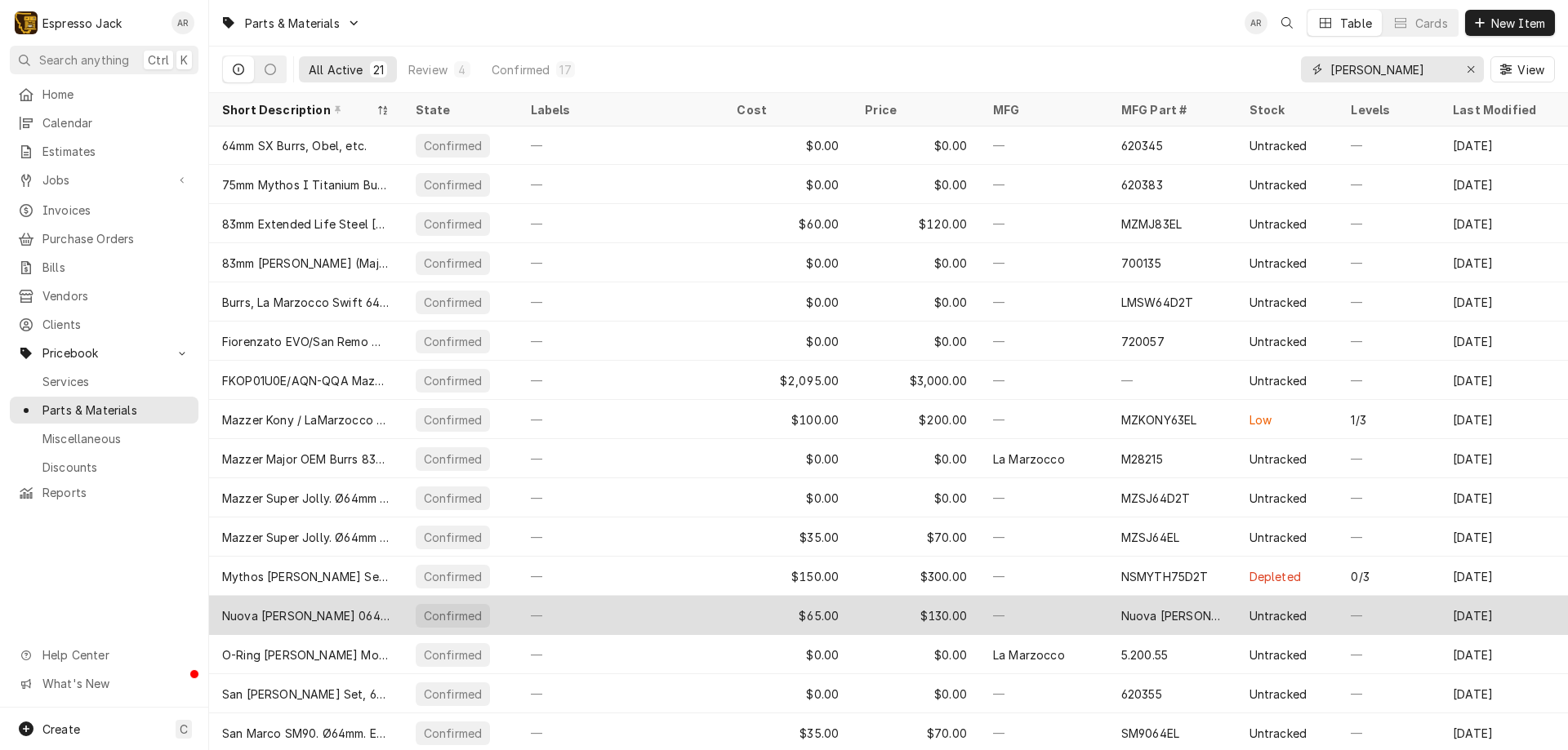
type input "[PERSON_NAME]"
click at [707, 615] on div "—" at bounding box center [621, 616] width 207 height 40
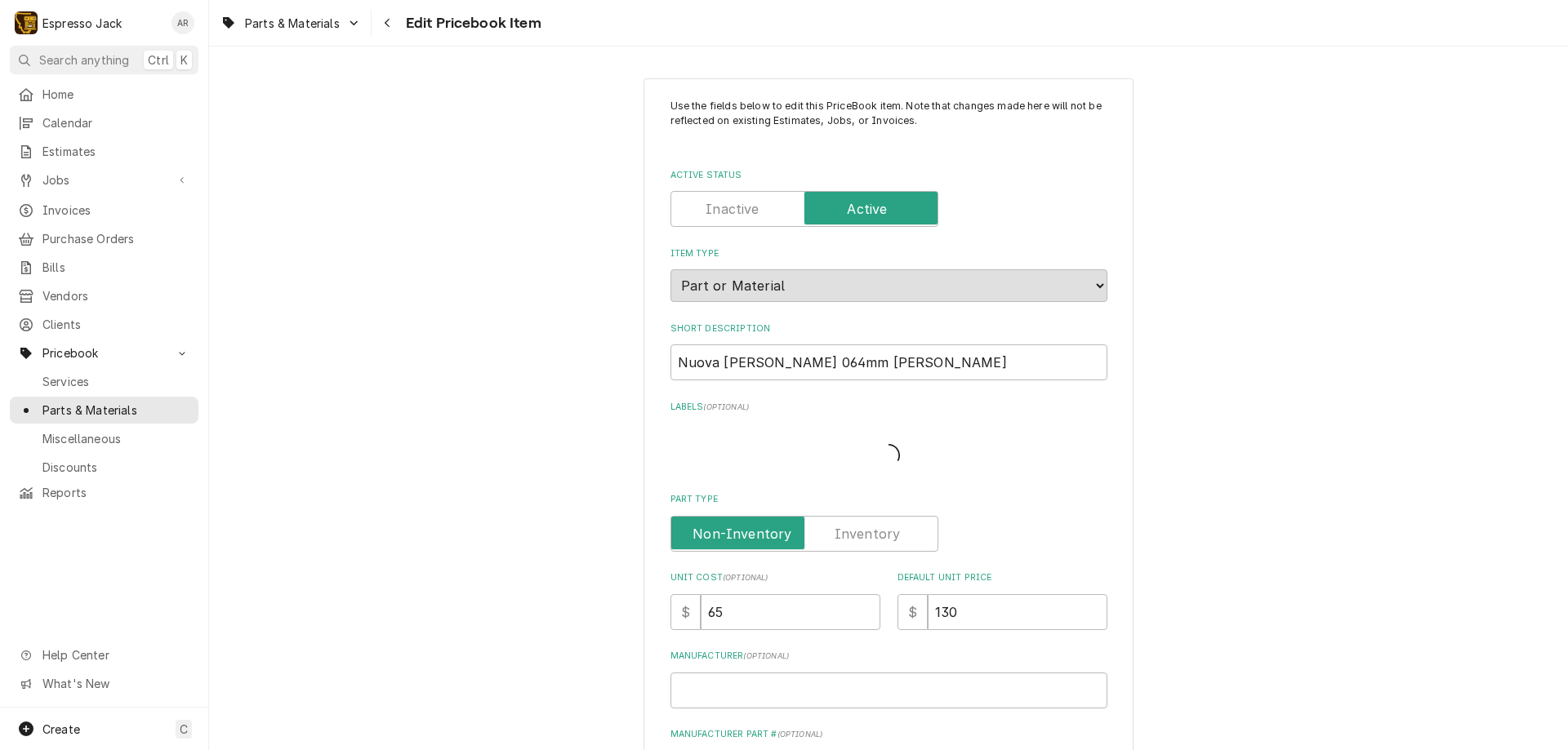
type textarea "x"
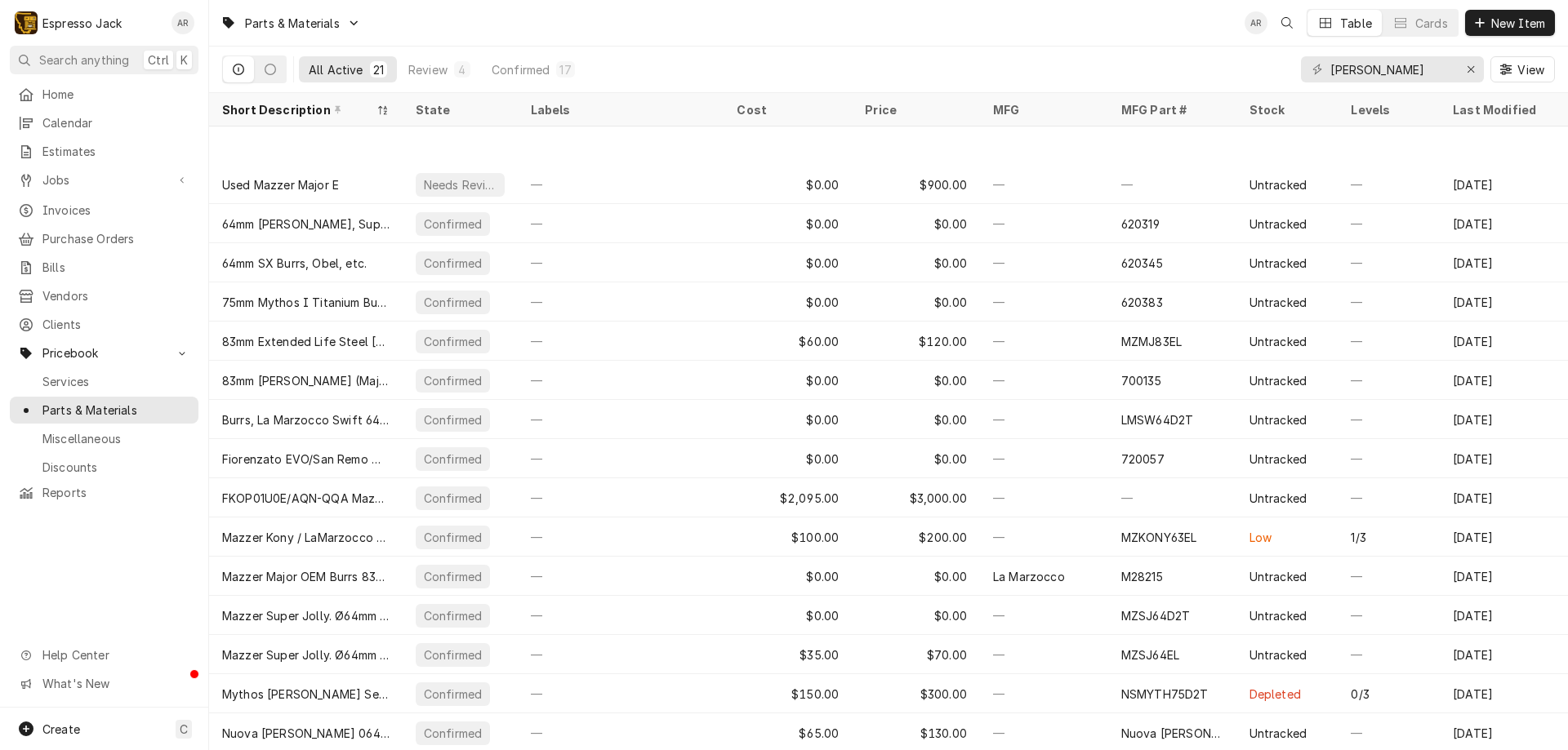
scroll to position [197, 0]
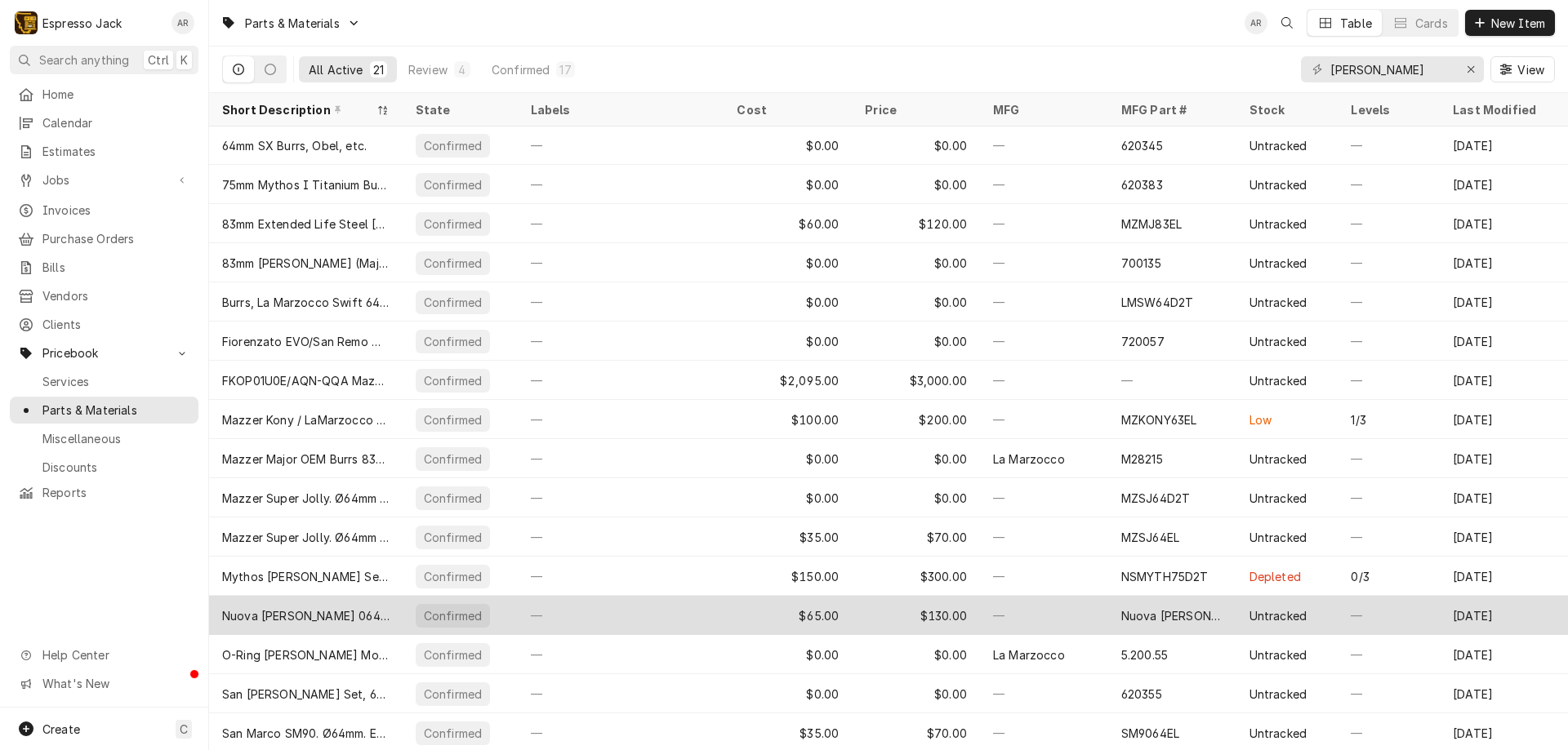
click at [618, 616] on div "—" at bounding box center [621, 616] width 207 height 40
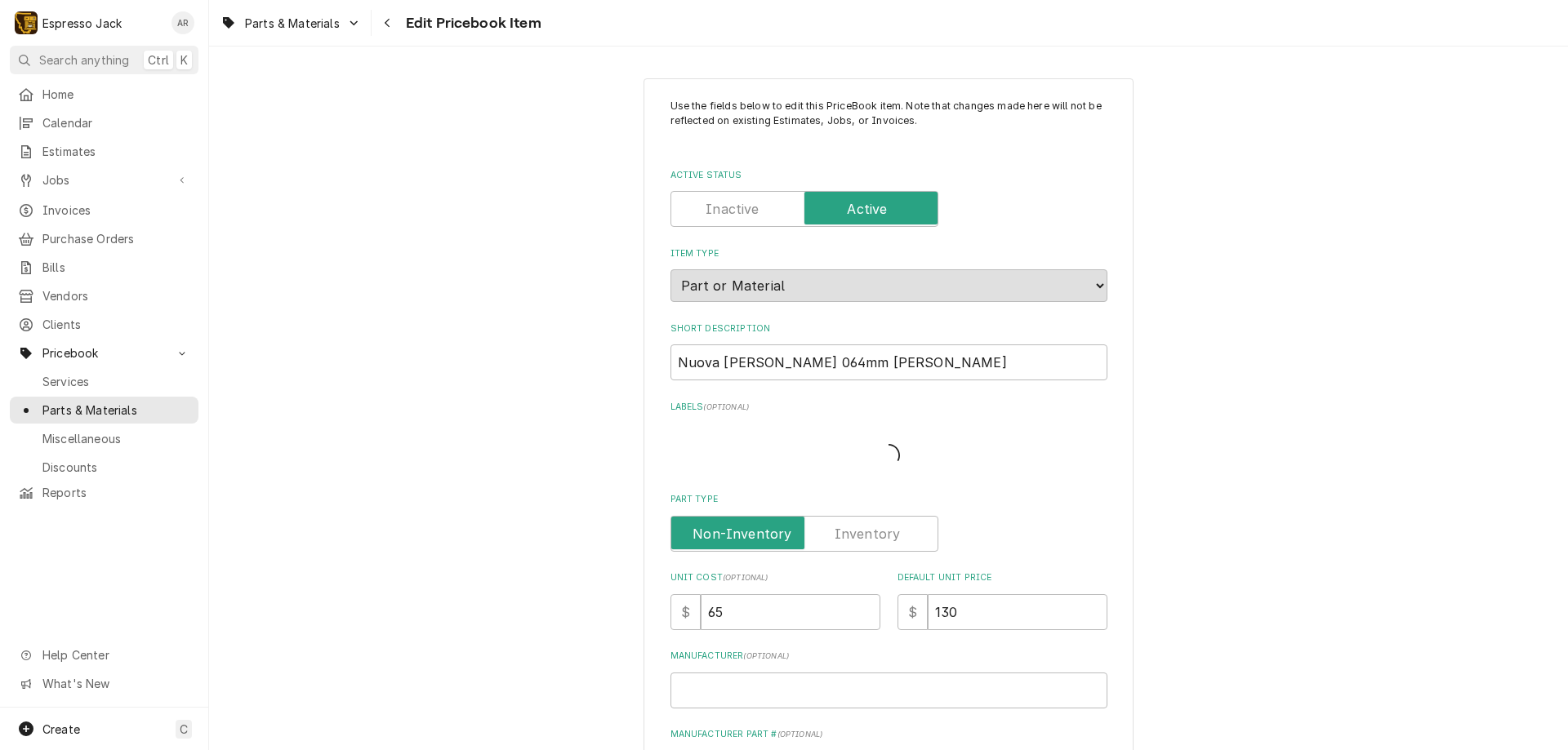
type textarea "x"
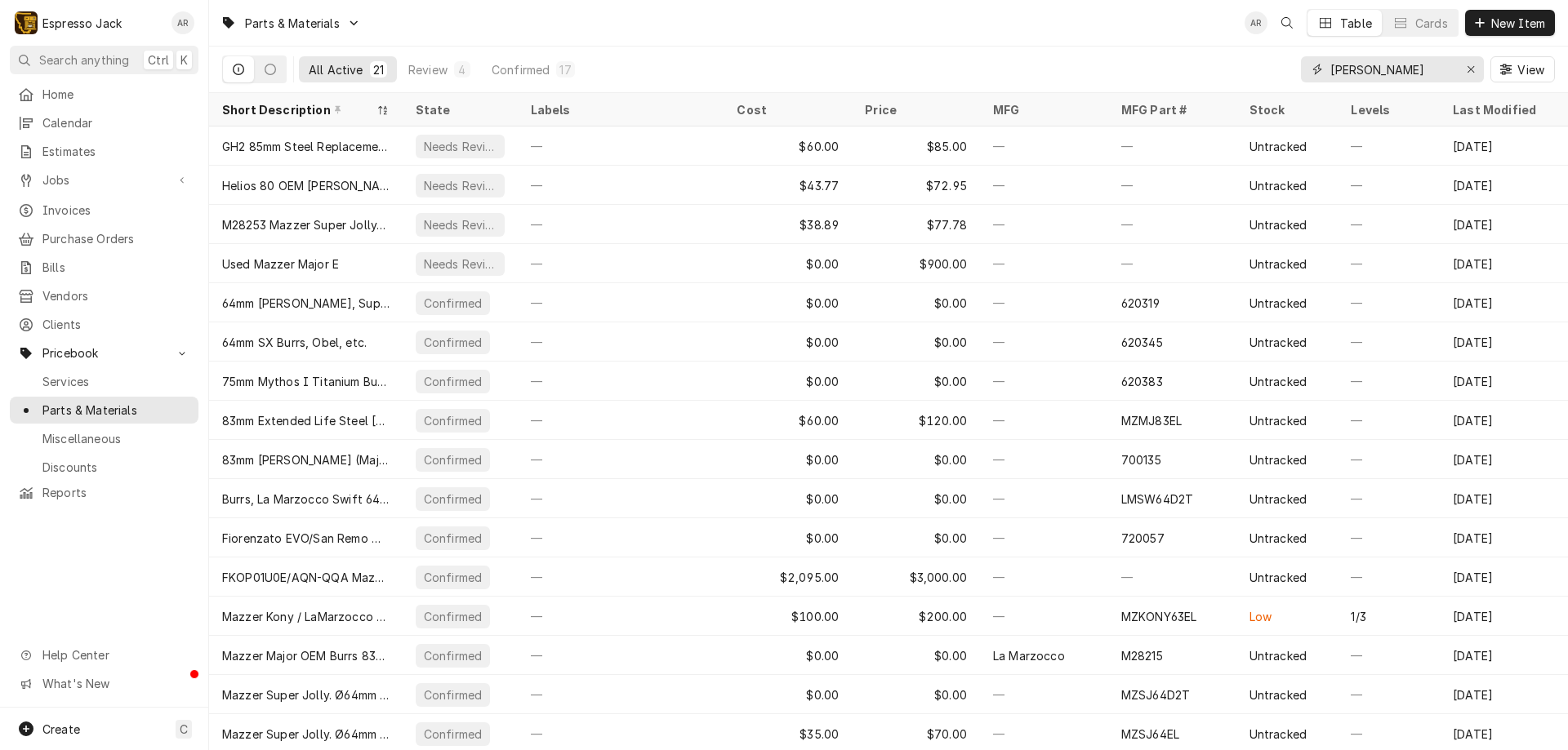
drag, startPoint x: 1389, startPoint y: 72, endPoint x: 1171, endPoint y: 30, distance: 222.0
click at [1171, 30] on div "Parts & Materials AR Table Cards New Item All Active 21 Review 4 Confirmed 17 b…" at bounding box center [889, 46] width 1359 height 93
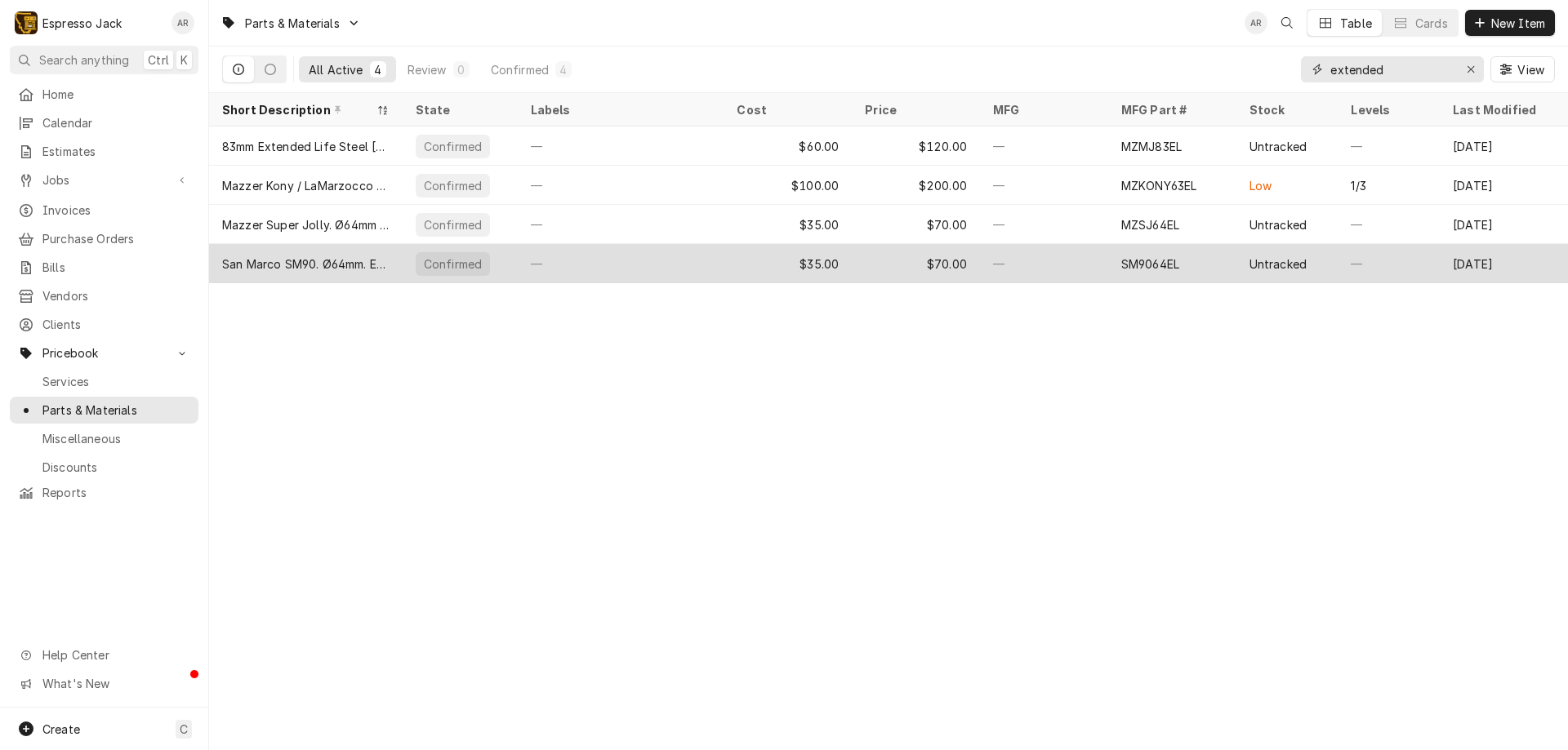
type input "extended"
click at [585, 269] on div "—" at bounding box center [621, 263] width 207 height 40
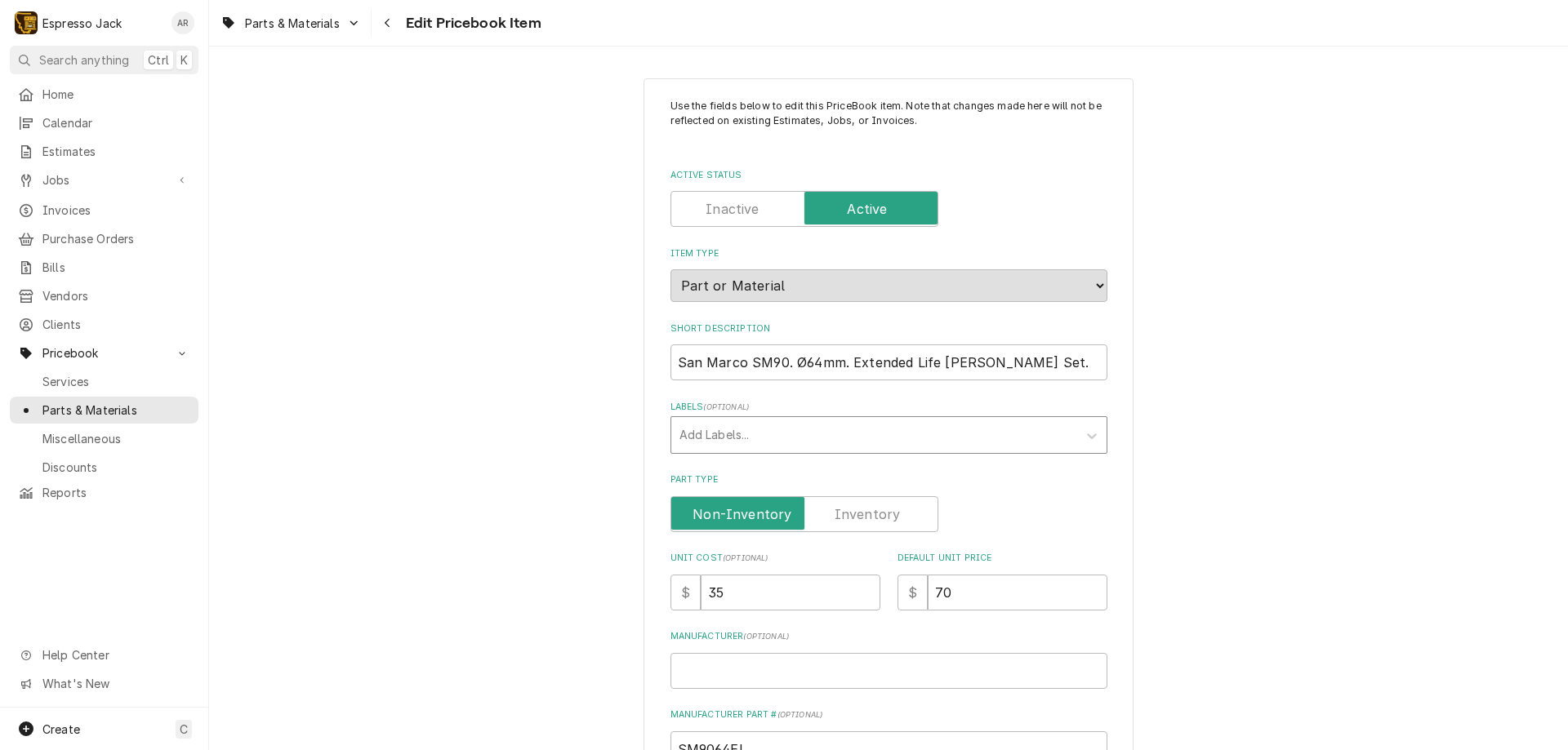
type textarea "x"
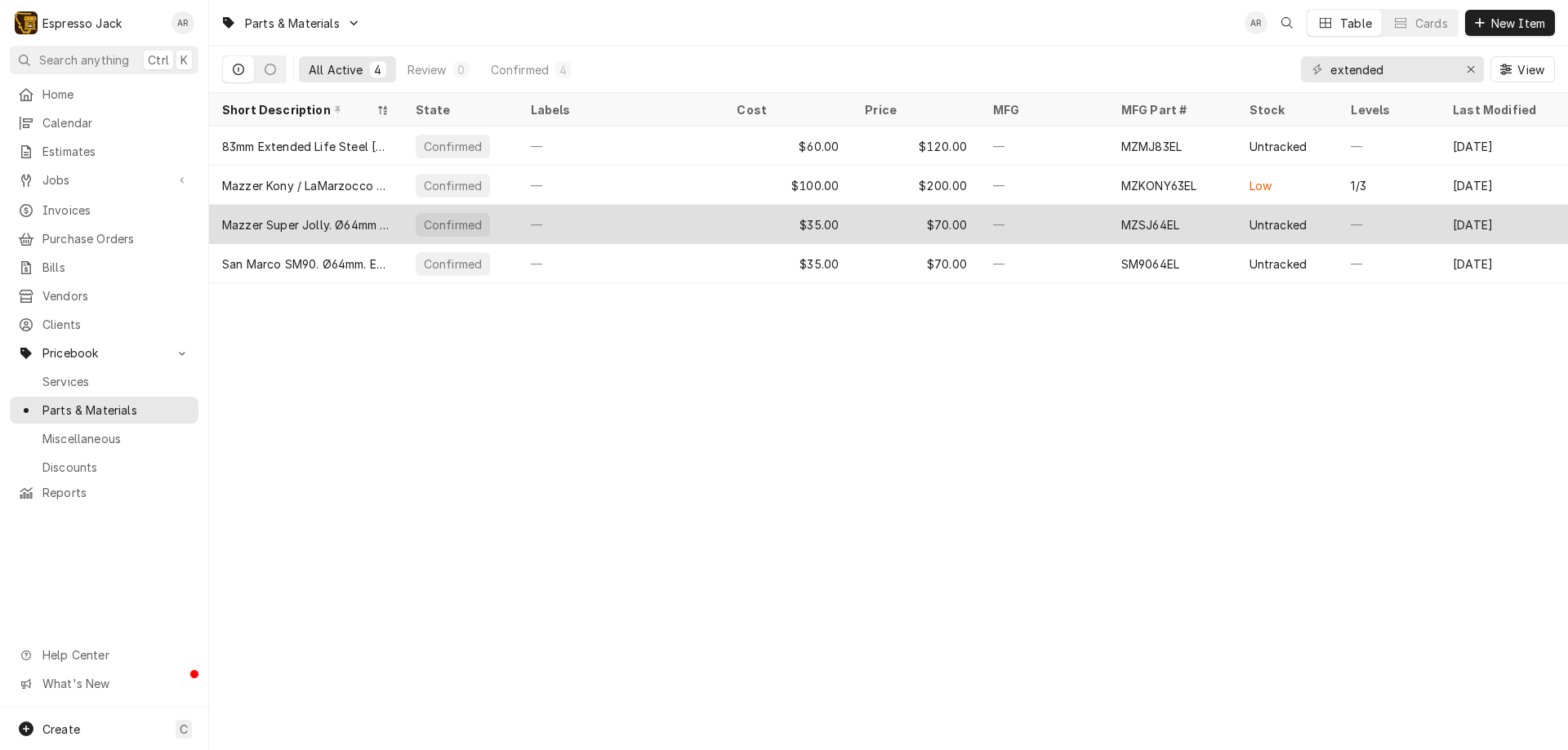
click at [520, 230] on div "—" at bounding box center [621, 225] width 207 height 40
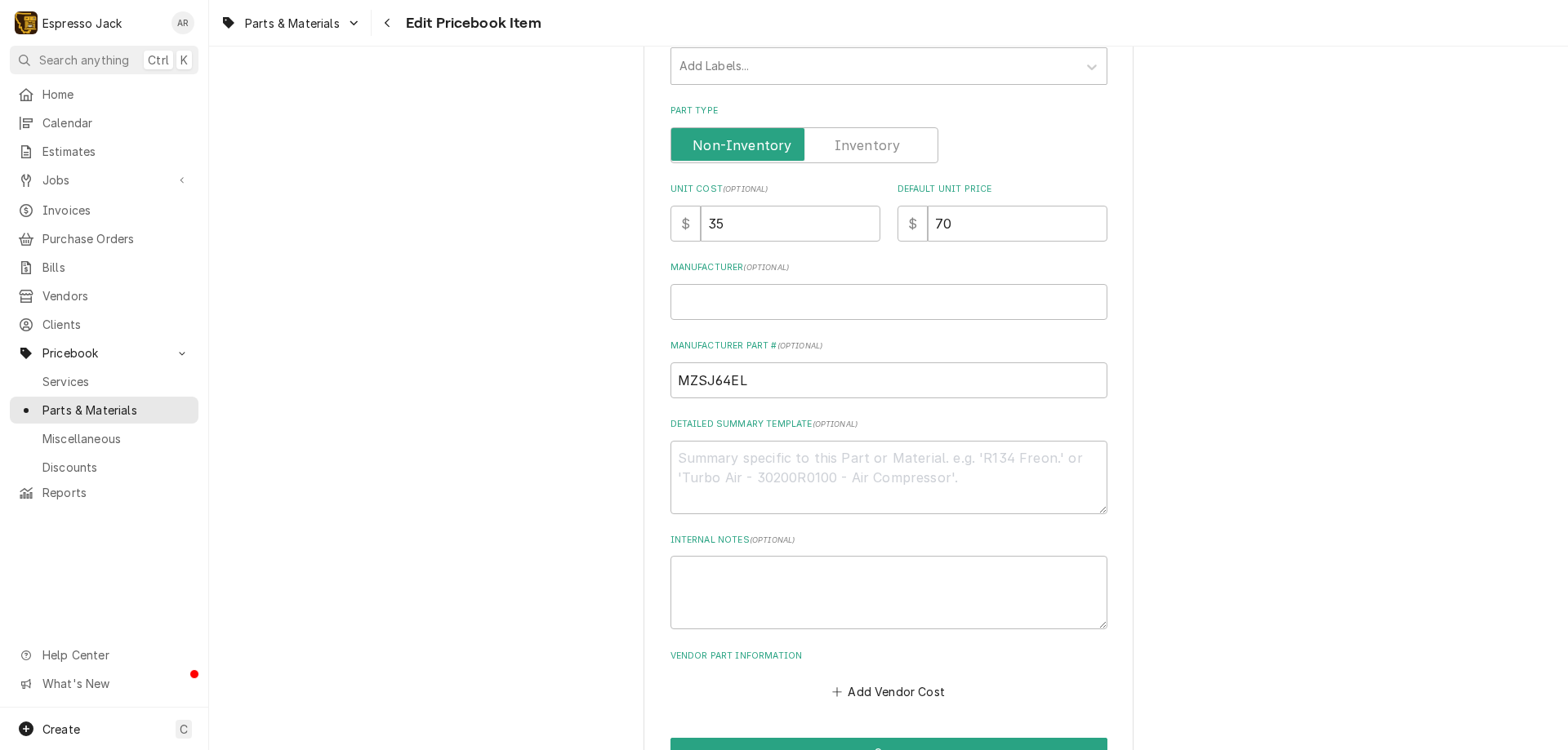
scroll to position [392, 0]
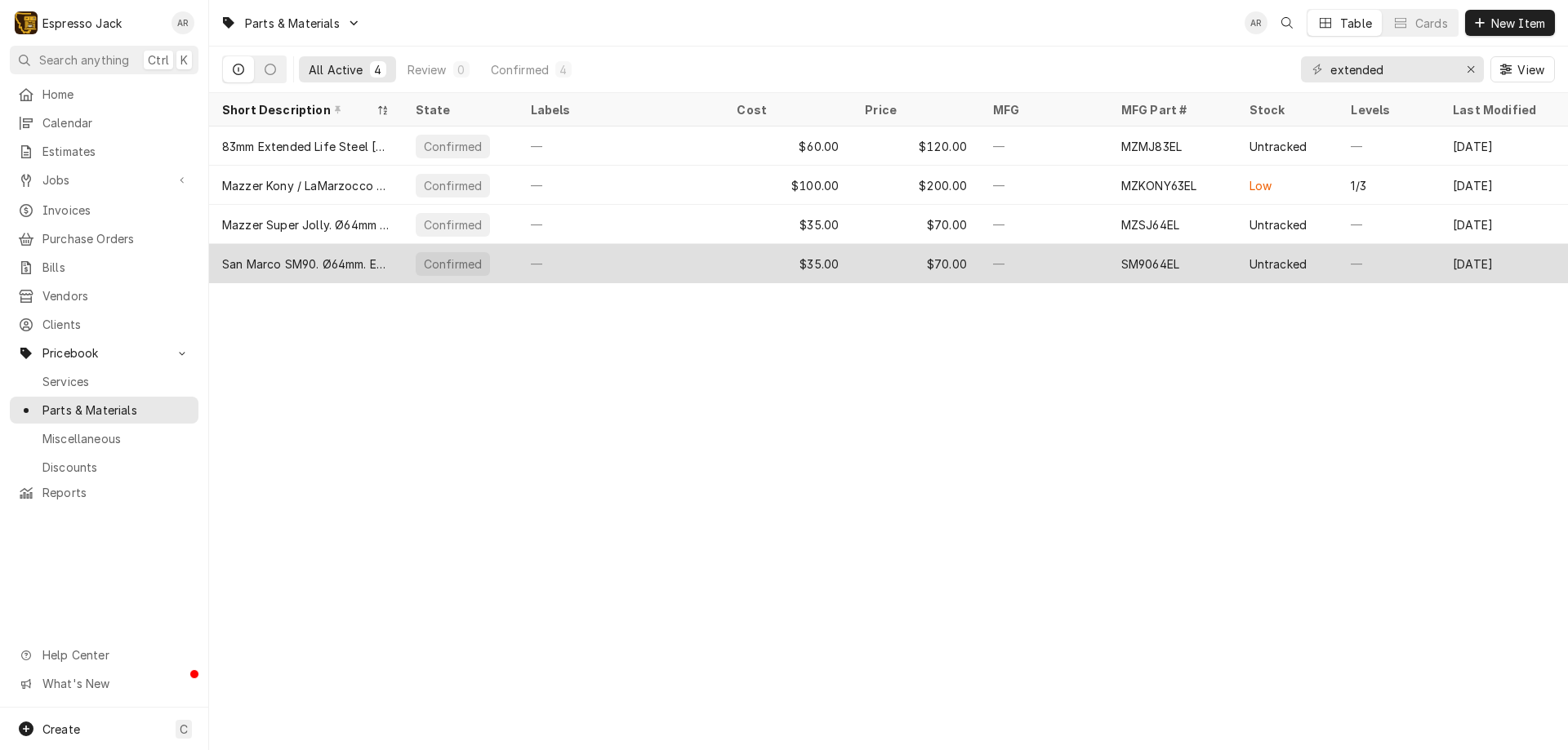
click at [369, 267] on div "San Marco SM90. Ø64mm. Extended Life [PERSON_NAME] Set." at bounding box center [306, 263] width 167 height 17
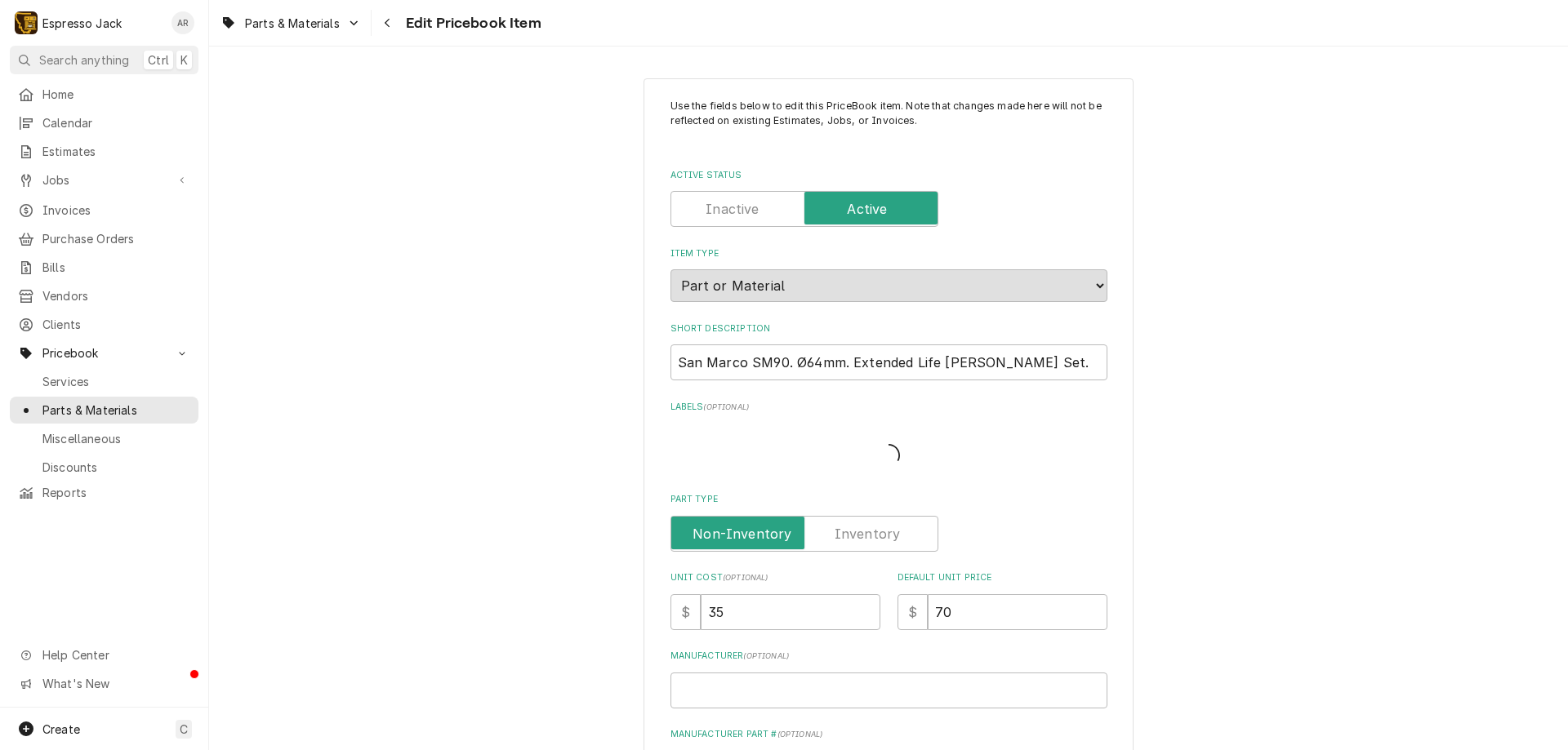
type textarea "x"
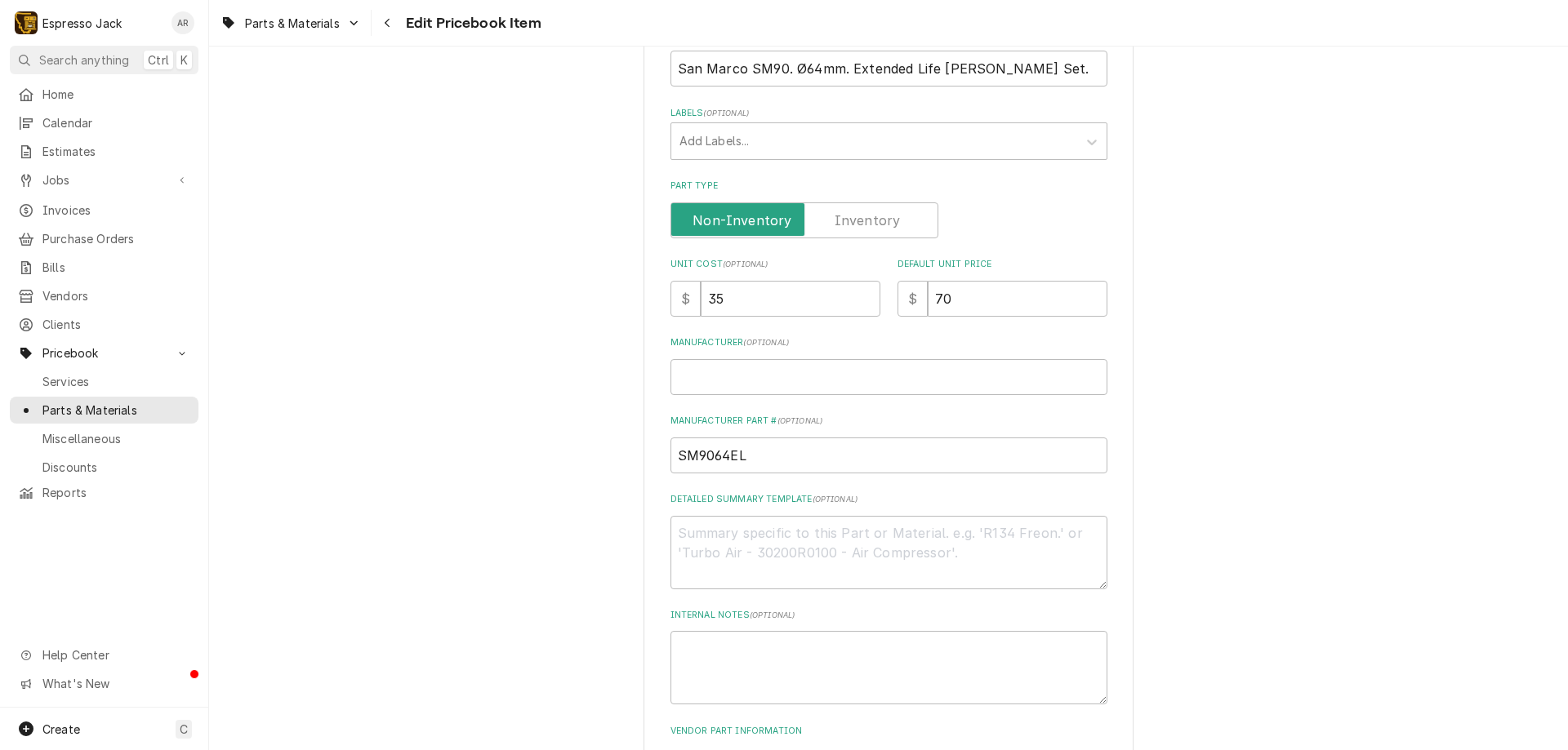
scroll to position [392, 0]
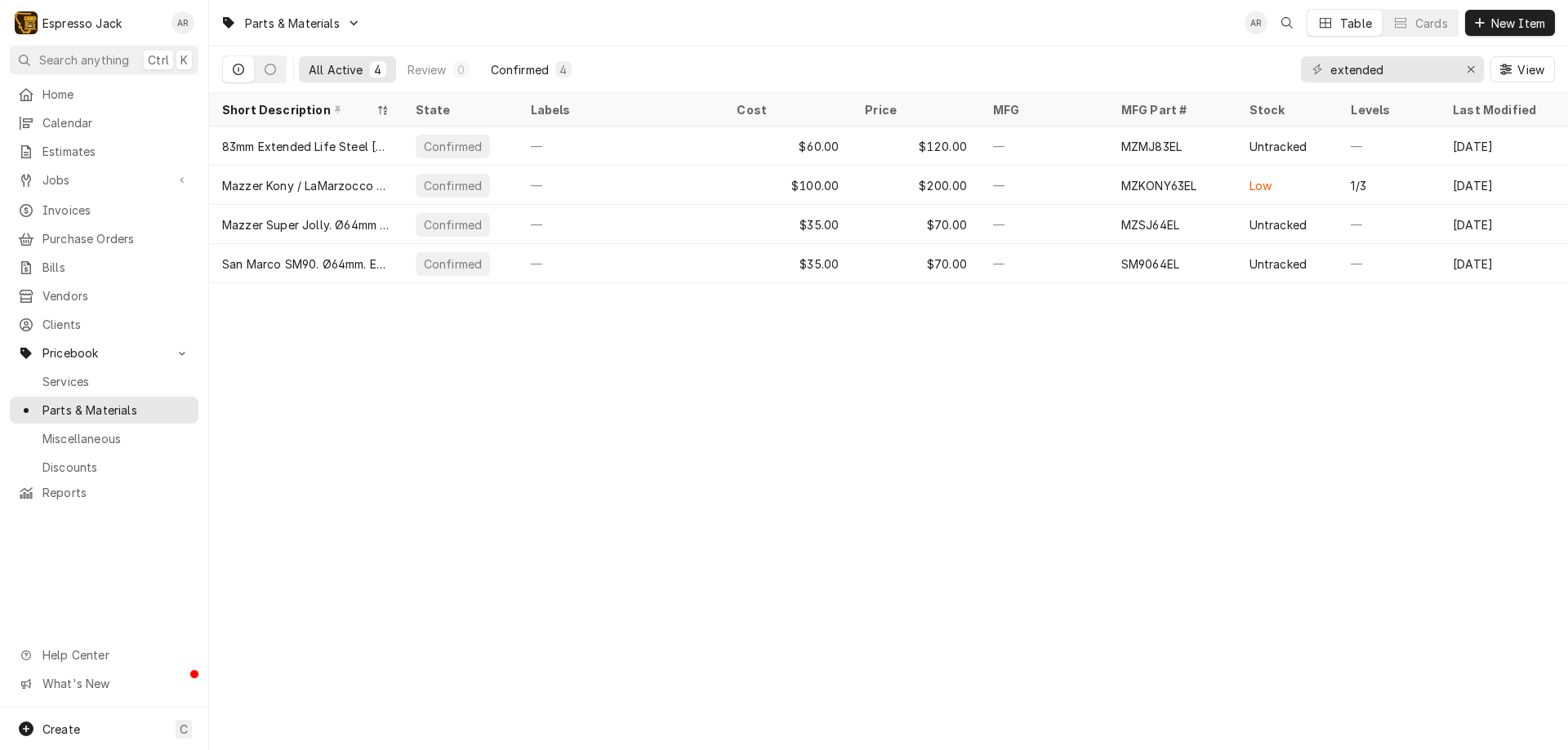
click at [503, 71] on div "Confirmed" at bounding box center [520, 69] width 58 height 17
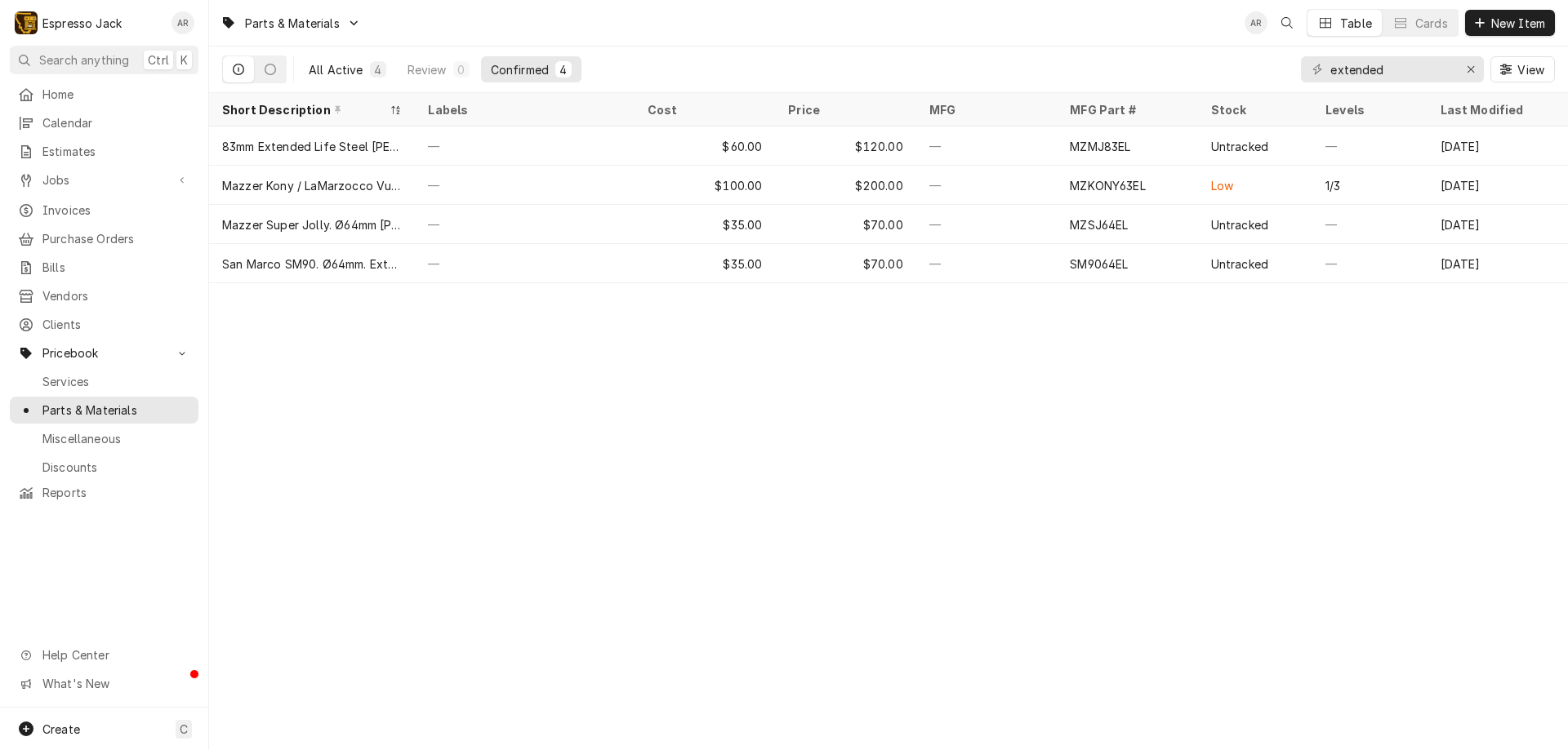
click at [343, 66] on div "All Active" at bounding box center [336, 69] width 54 height 17
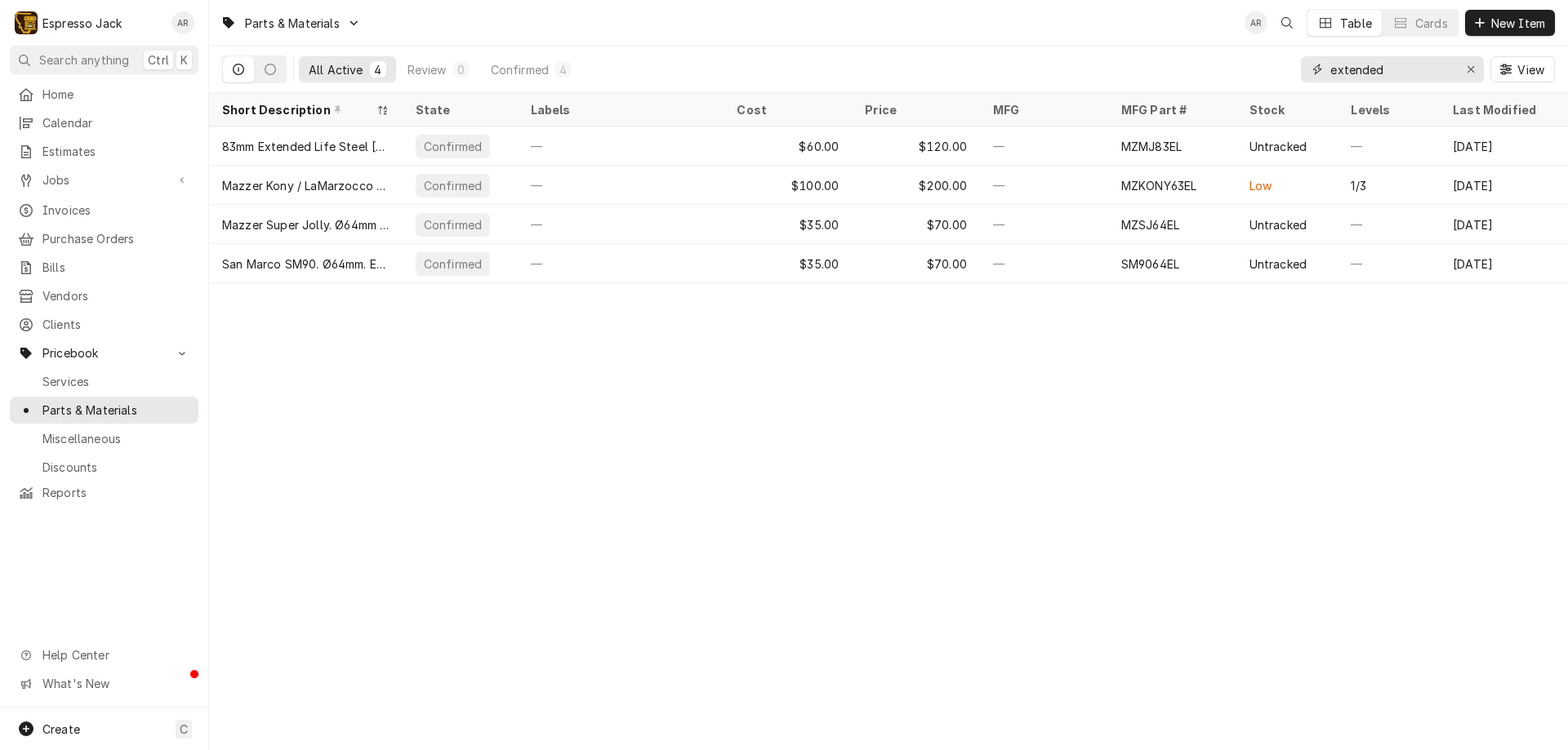
drag, startPoint x: 1407, startPoint y: 67, endPoint x: 1255, endPoint y: 40, distance: 154.4
click at [1255, 40] on div "Parts & Materials AR Table Cards New Item All Active 4 Review 0 Confirmed 4 ext…" at bounding box center [889, 46] width 1359 height 93
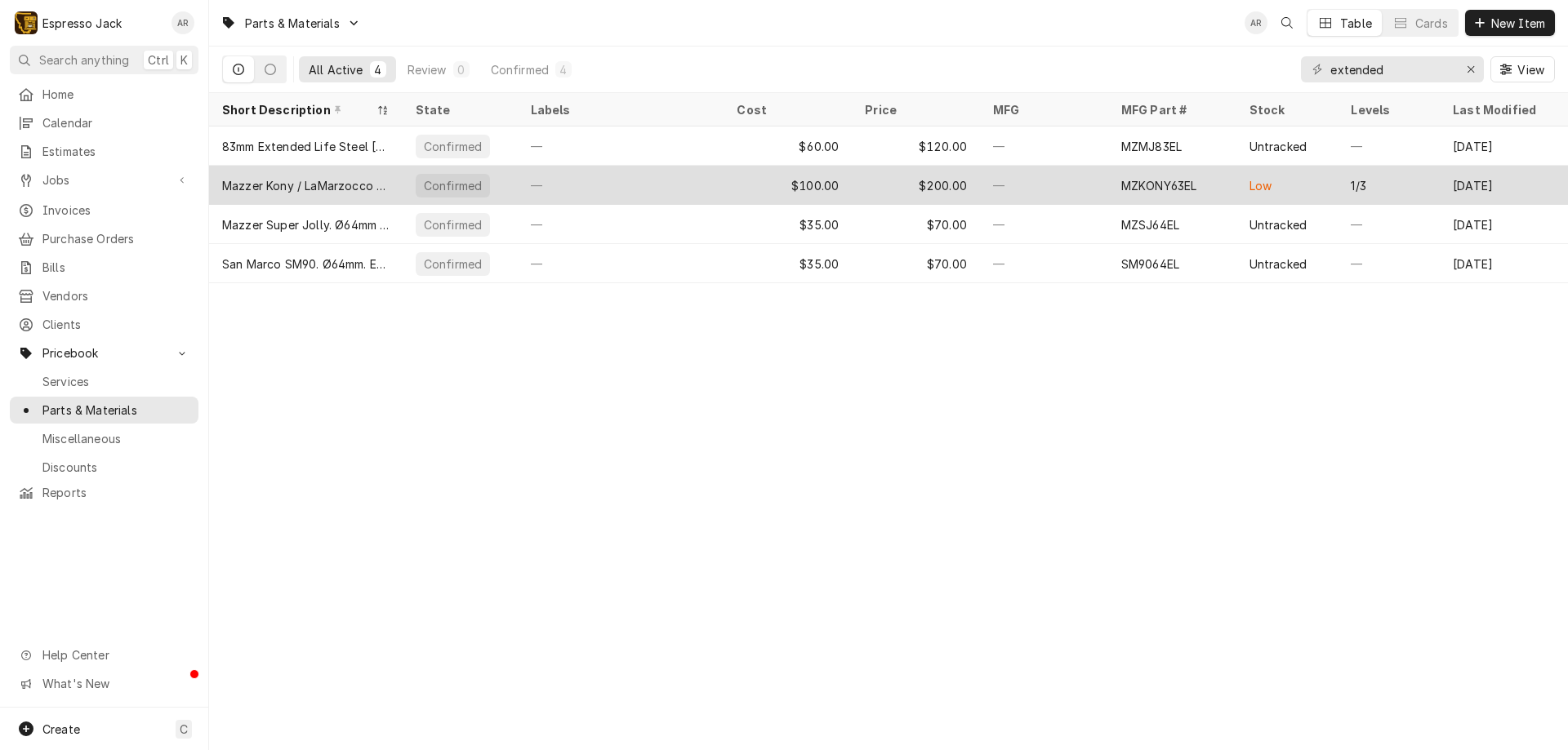
click at [1135, 171] on div "MZKONY63EL" at bounding box center [1172, 185] width 128 height 40
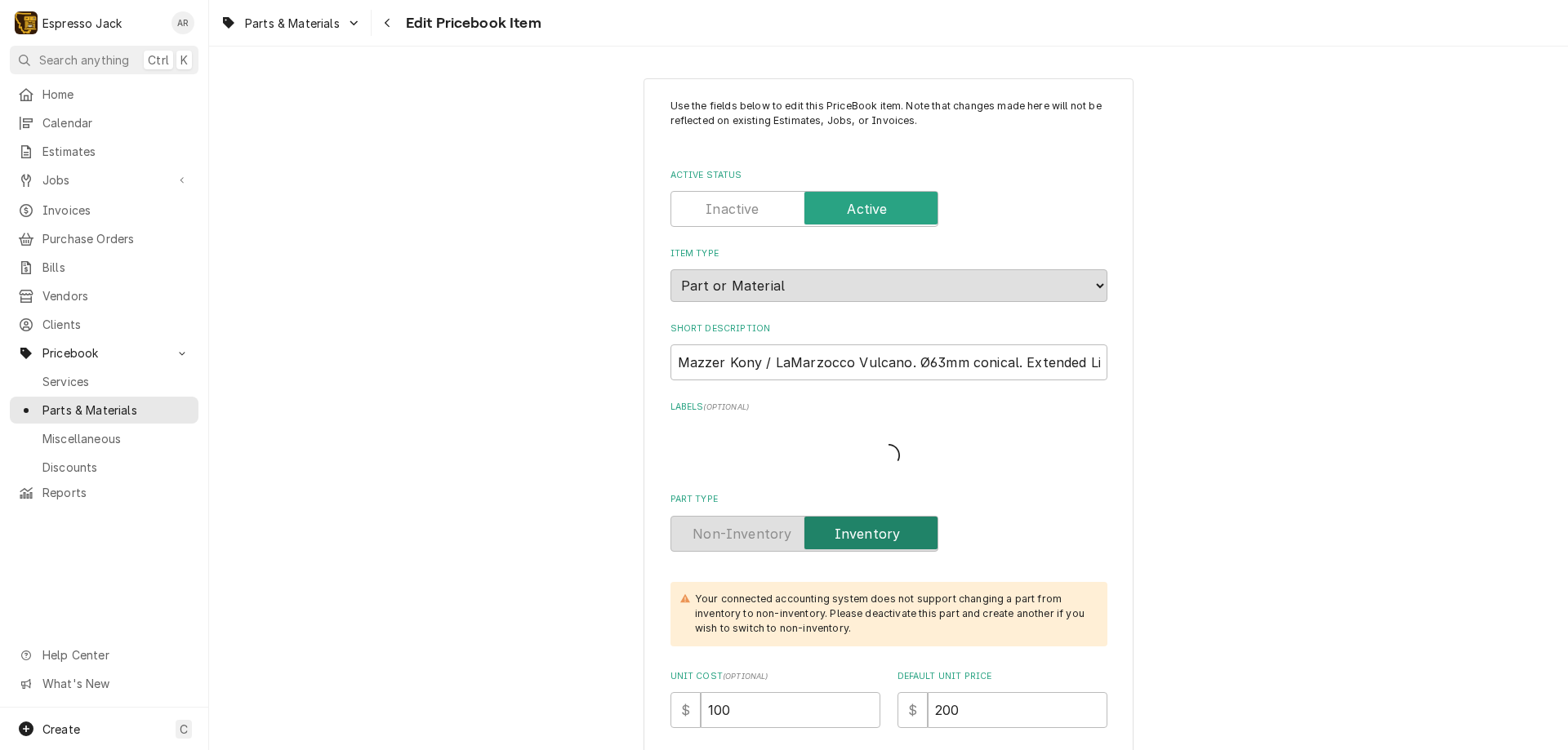
type textarea "x"
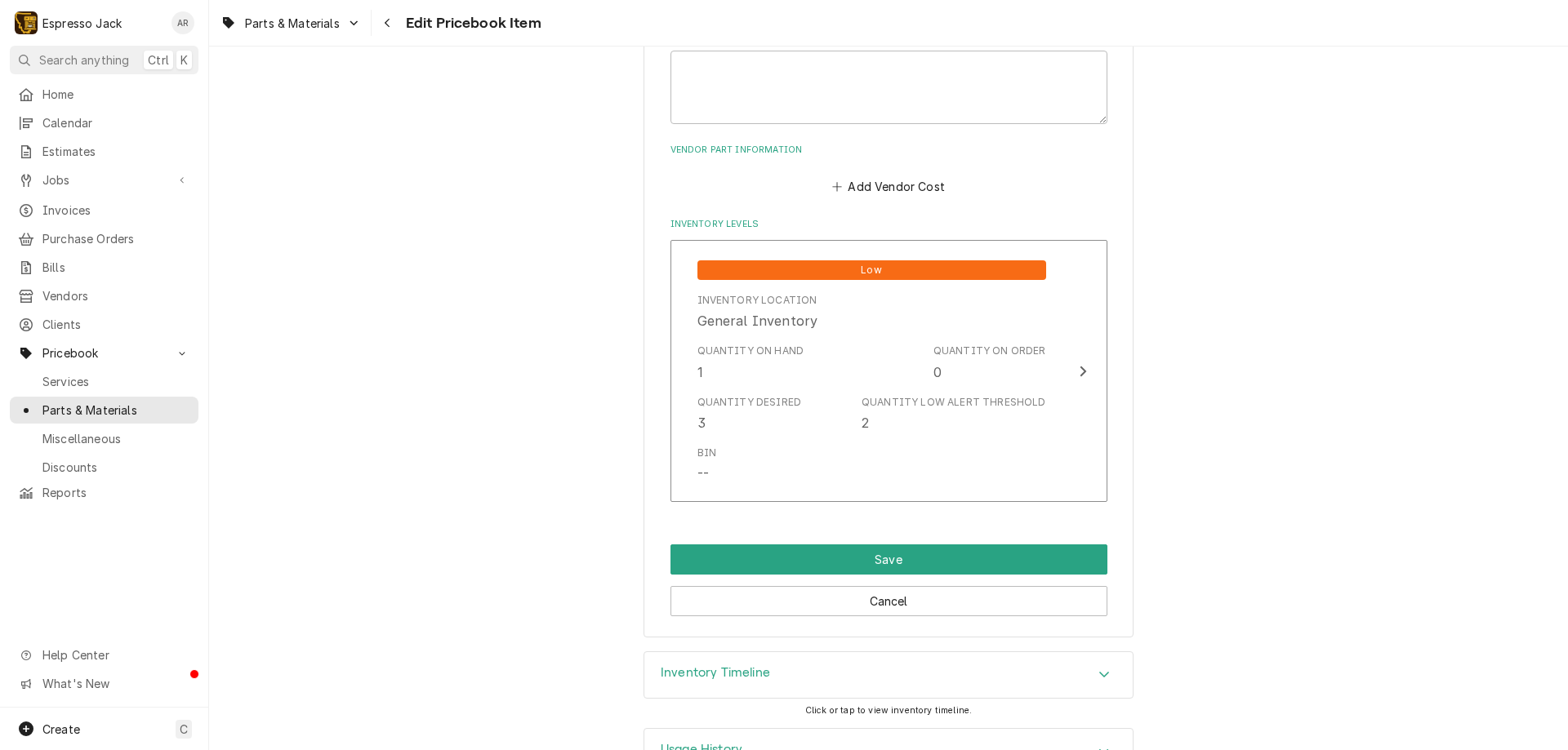
scroll to position [1028, 0]
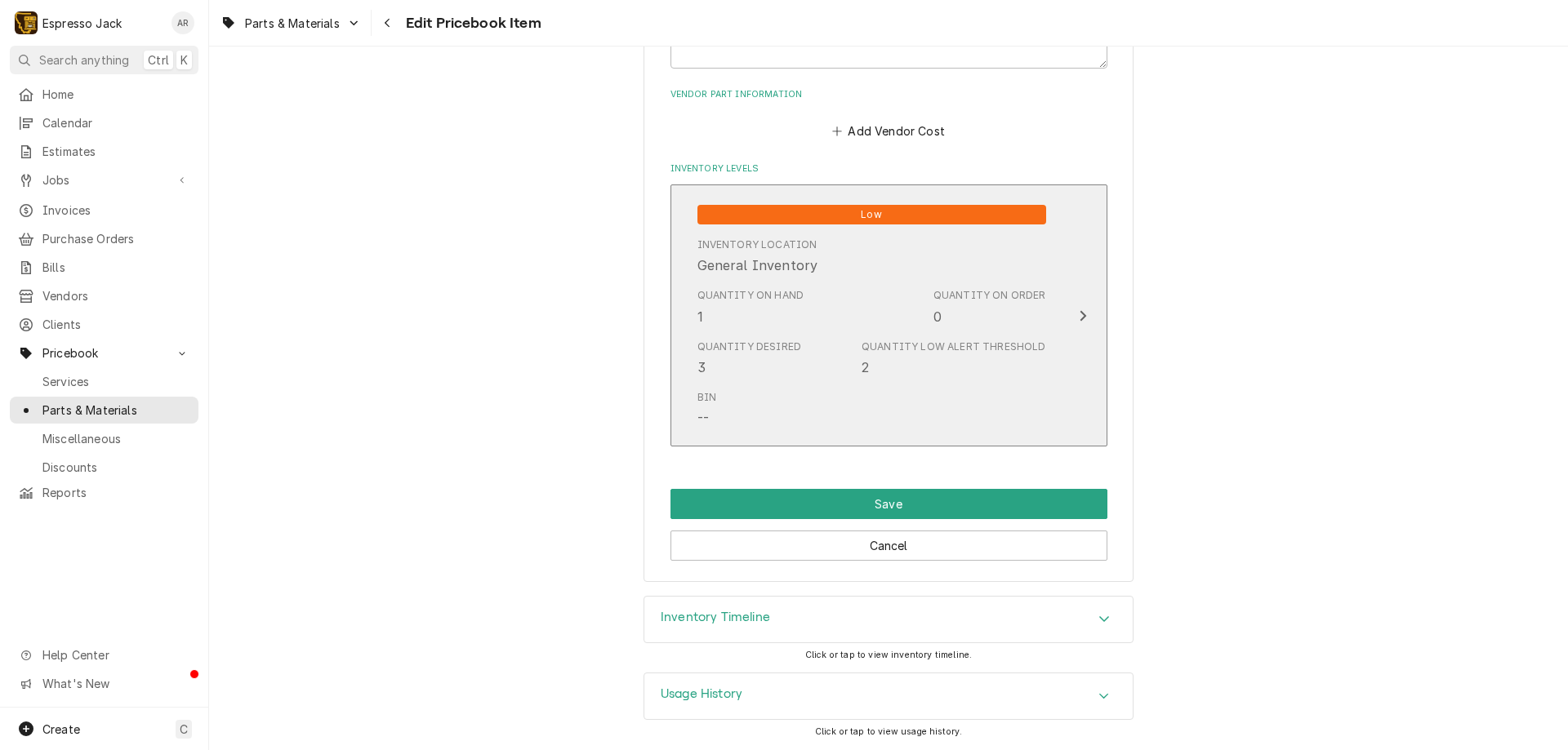
click at [1085, 305] on button "Low Inventory Location General Inventory Quantity on Hand 1 Quantity on Order 0…" at bounding box center [889, 315] width 436 height 262
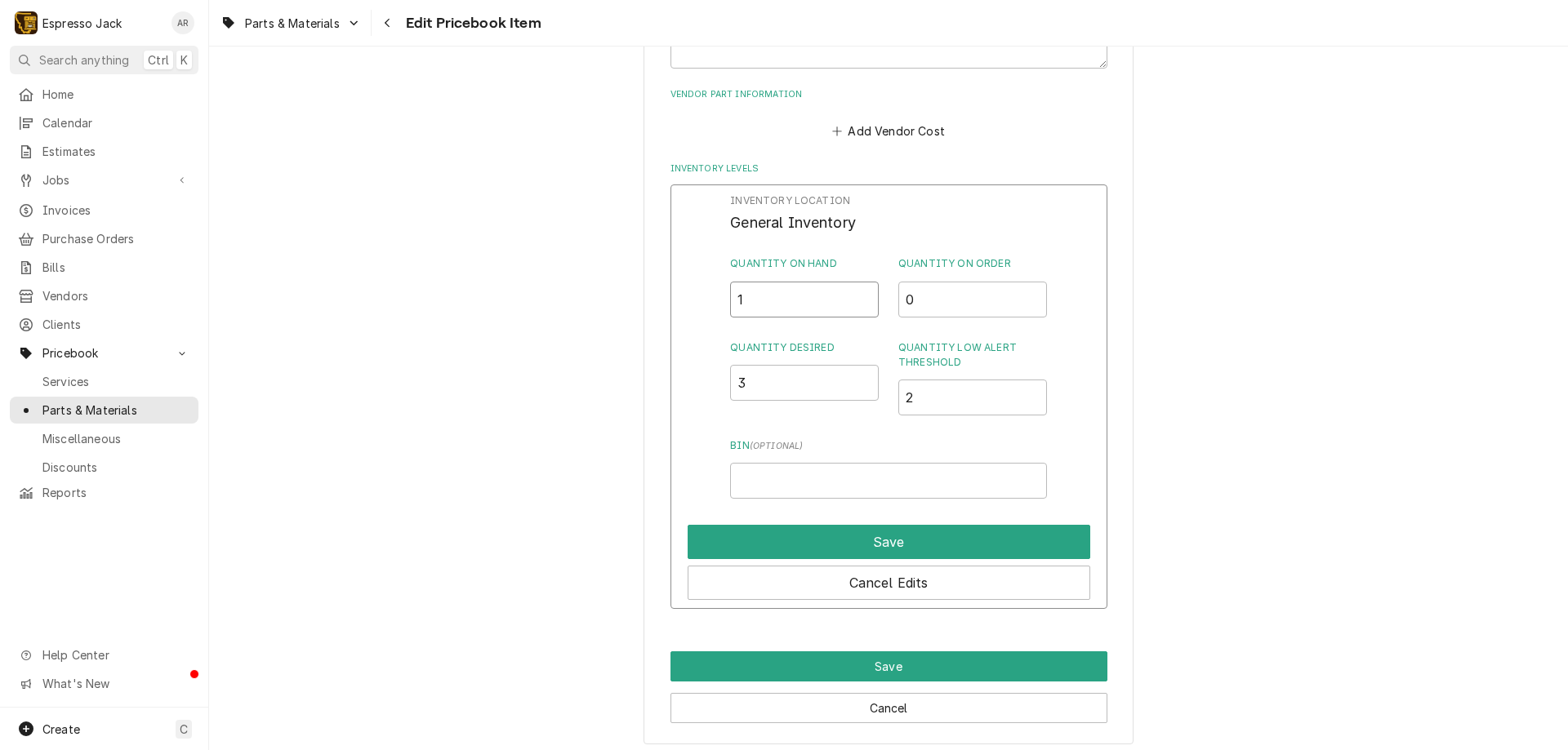
drag, startPoint x: 780, startPoint y: 283, endPoint x: 648, endPoint y: 295, distance: 132.5
drag, startPoint x: 749, startPoint y: 298, endPoint x: 729, endPoint y: 296, distance: 20.1
click at [730, 296] on input "1" at bounding box center [804, 300] width 148 height 36
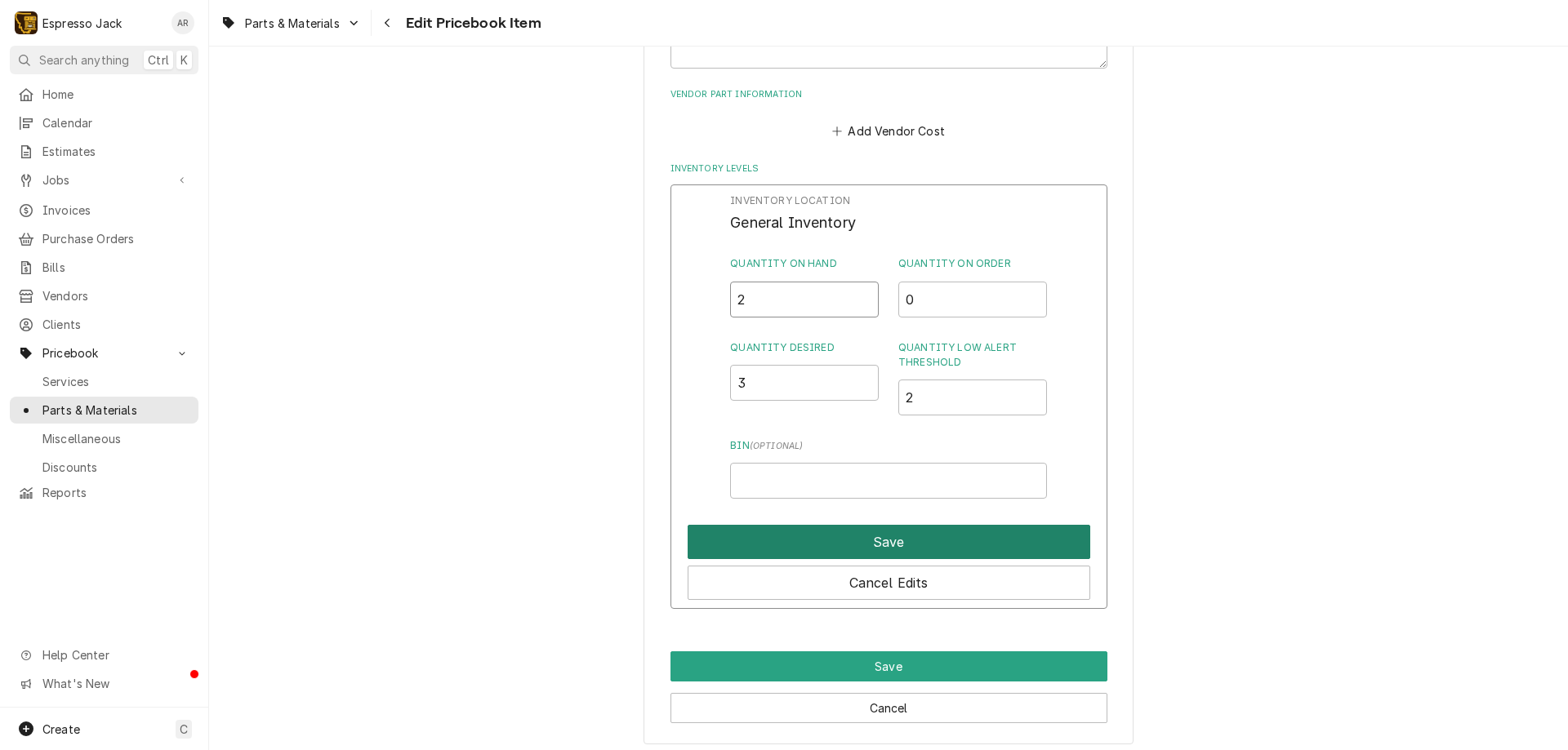
type input "2"
click at [866, 534] on button "Save" at bounding box center [889, 543] width 403 height 35
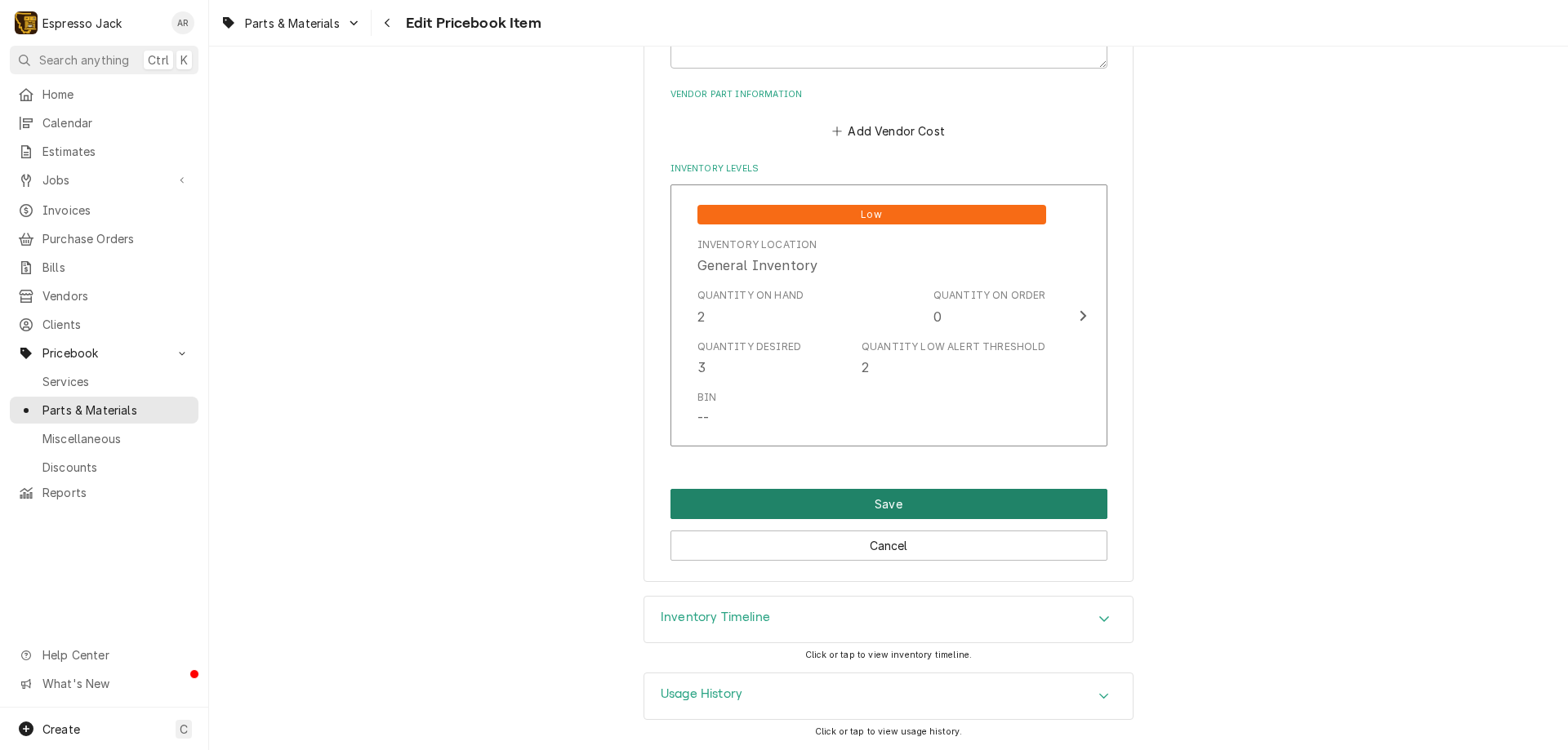
click at [875, 512] on button "Save" at bounding box center [889, 504] width 436 height 30
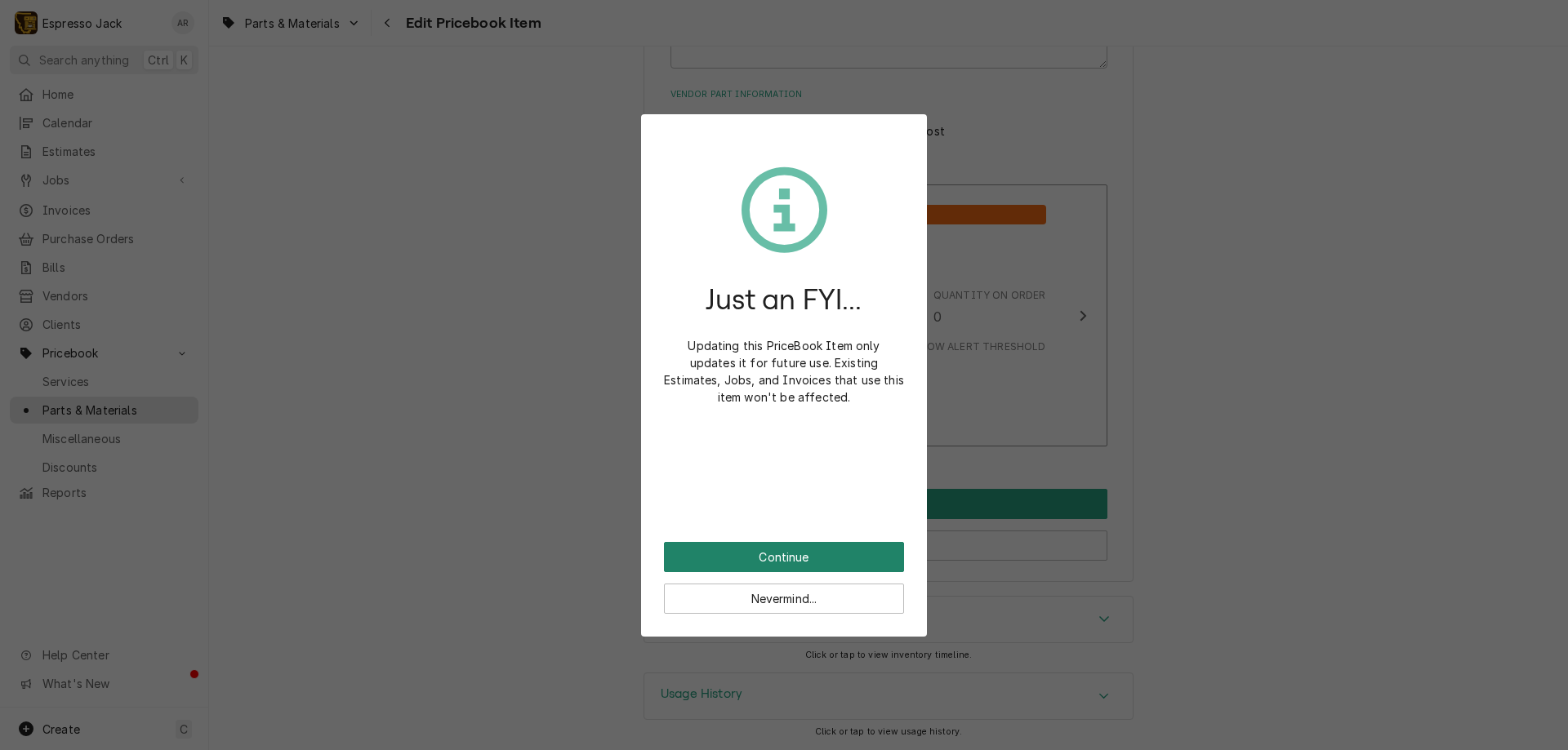
click at [826, 552] on button "Continue" at bounding box center [784, 557] width 240 height 30
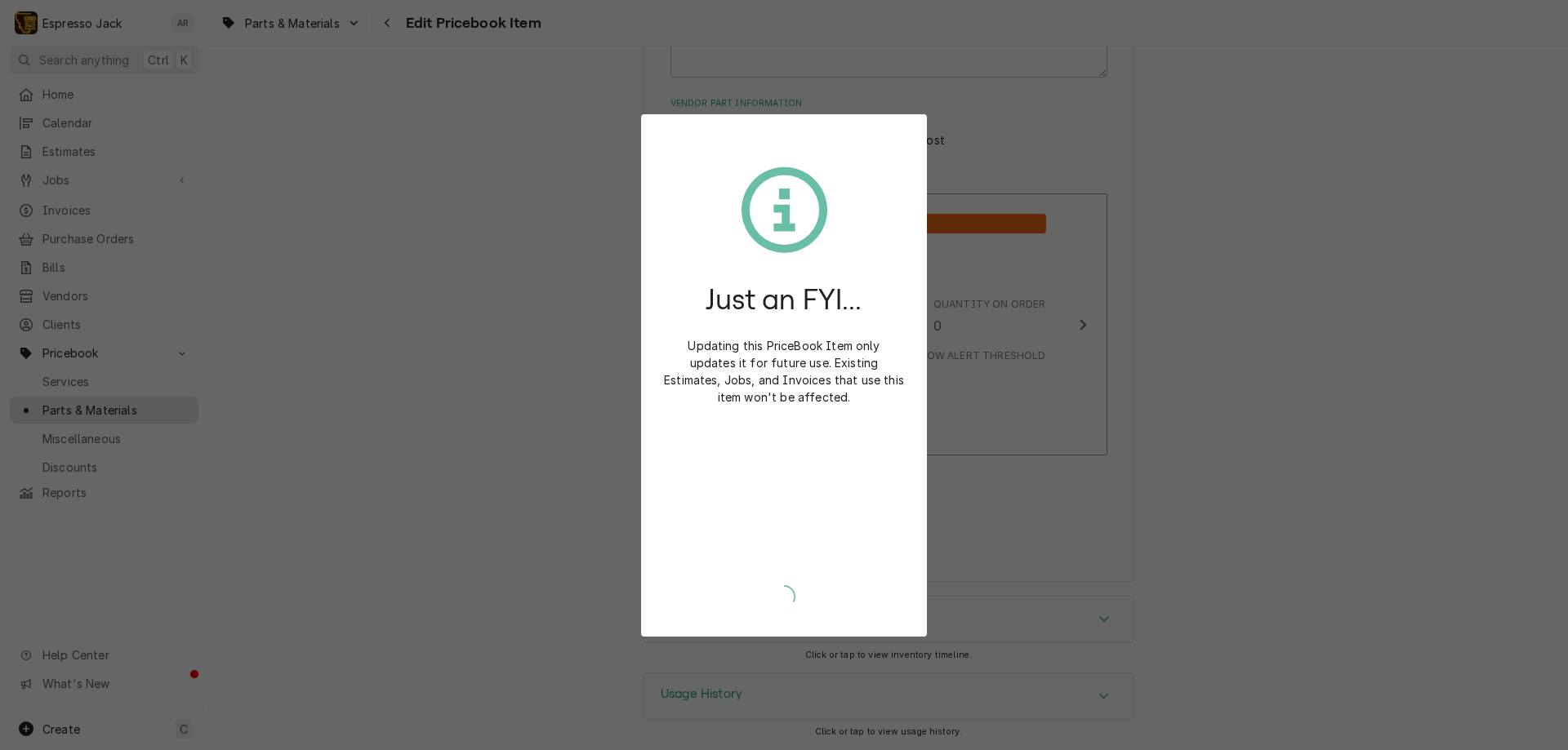
type textarea "x"
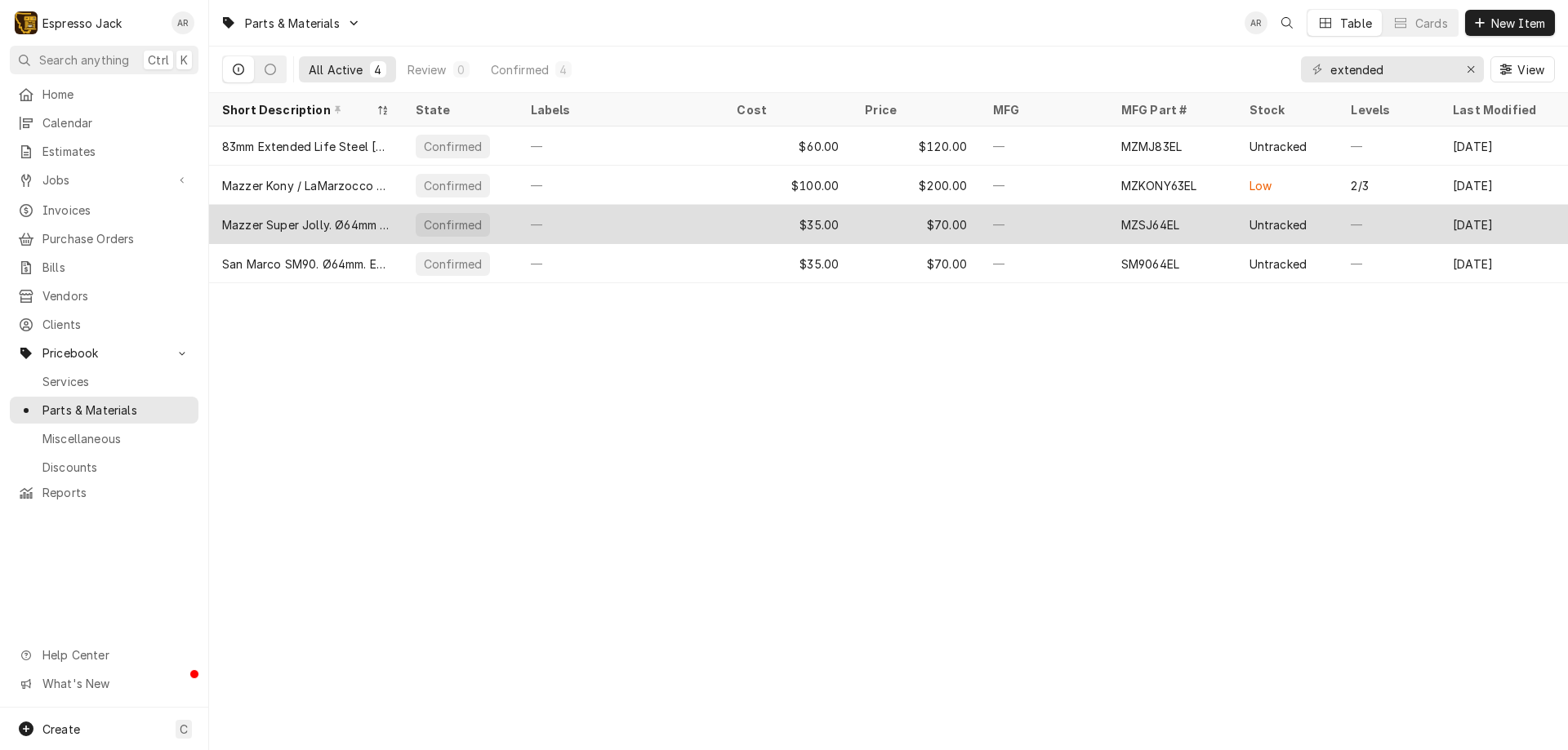
click at [998, 221] on div "—" at bounding box center [1044, 225] width 128 height 40
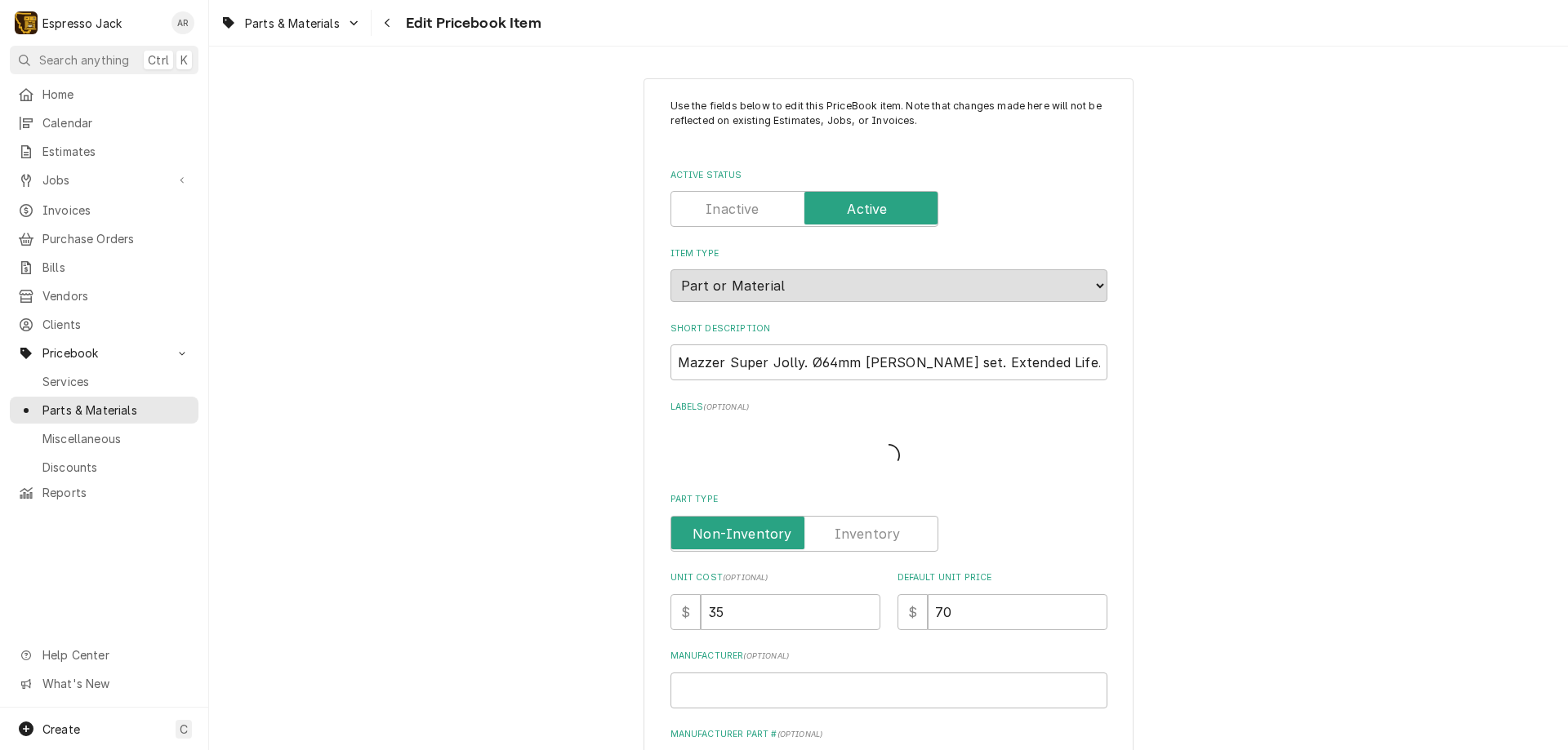
type textarea "x"
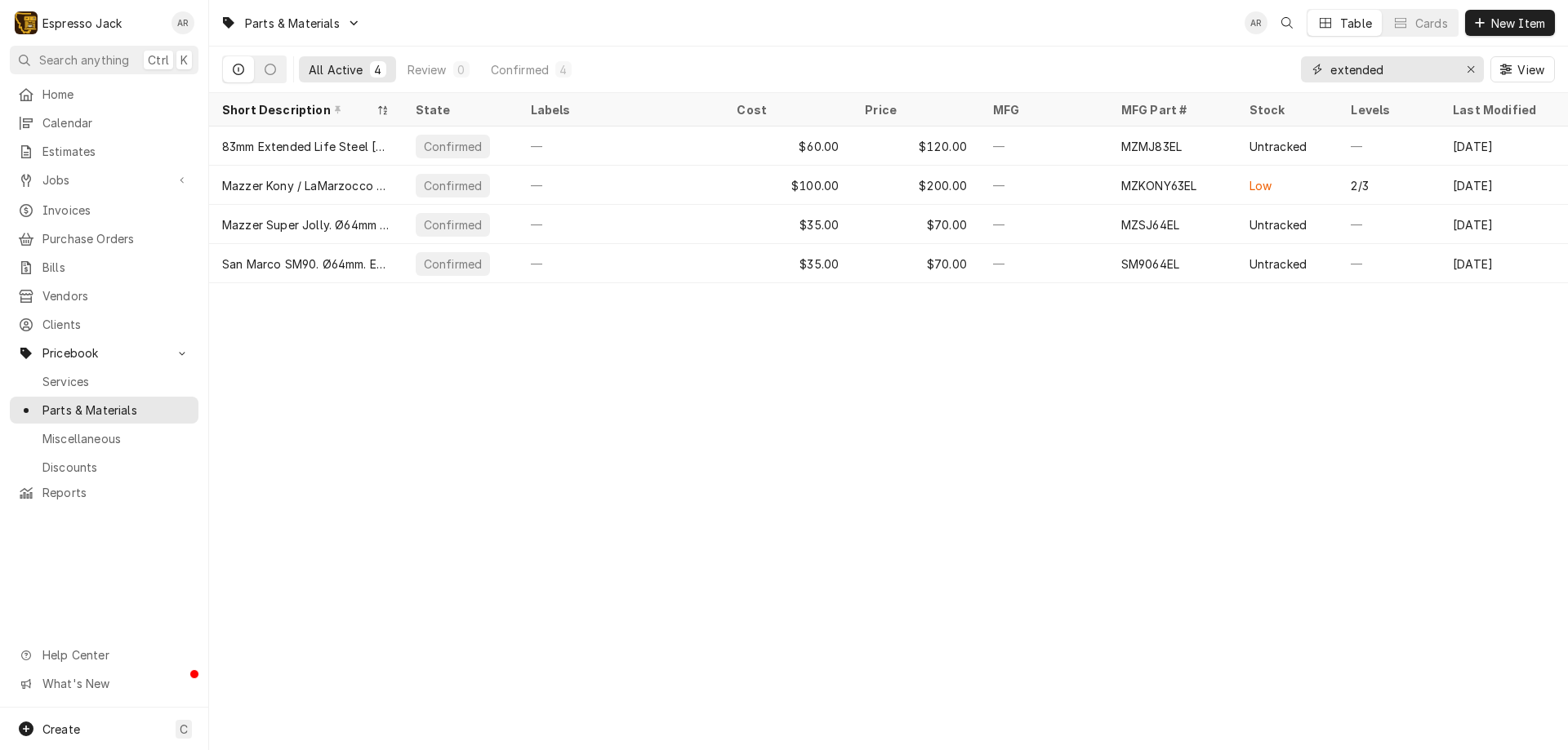
drag, startPoint x: 1411, startPoint y: 72, endPoint x: 1261, endPoint y: 35, distance: 154.5
click at [1299, 64] on div "All Active 4 Review 0 Confirmed 4 extended View" at bounding box center [889, 70] width 1332 height 46
